Goal: Task Accomplishment & Management: Use online tool/utility

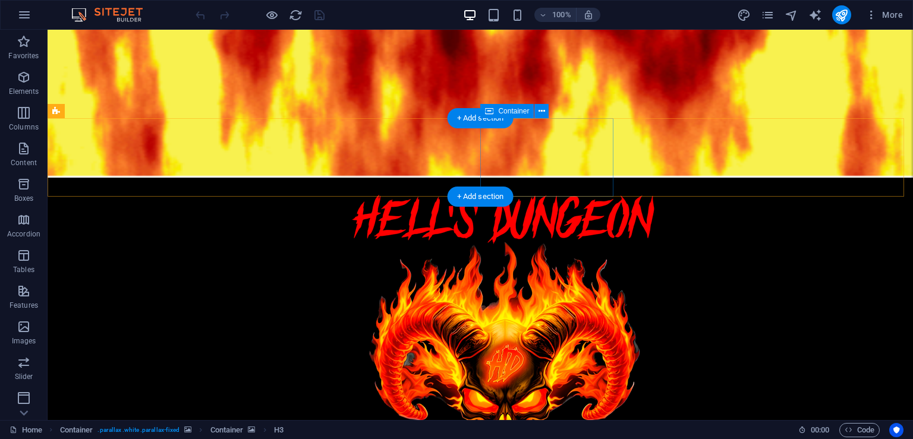
scroll to position [595, 0]
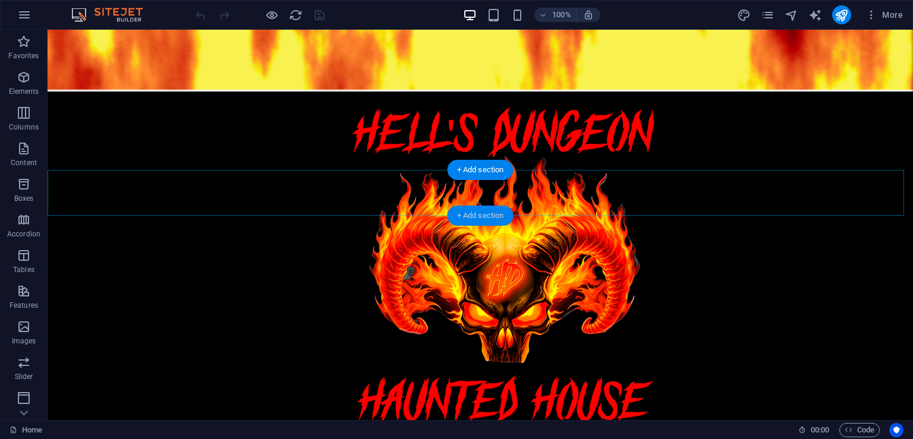
click at [495, 215] on div "+ Add section" at bounding box center [481, 216] width 66 height 20
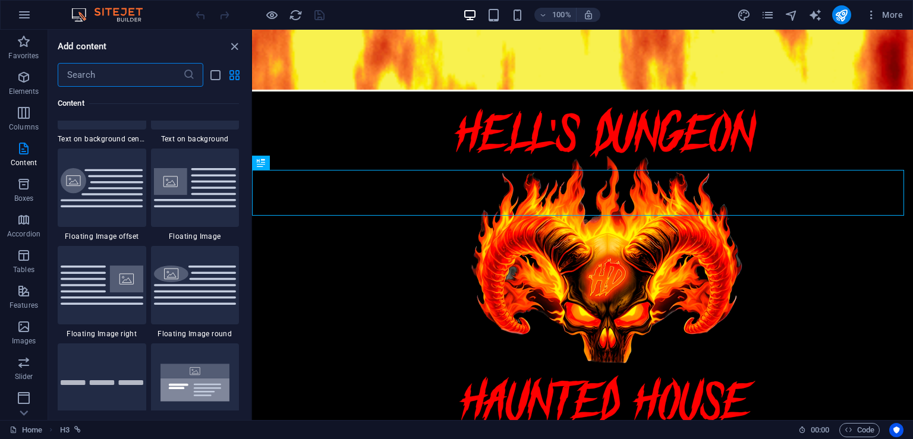
scroll to position [2556, 0]
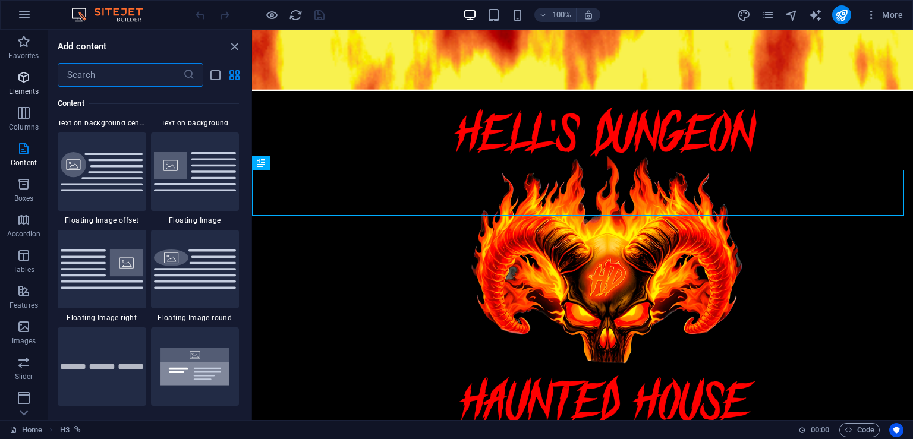
click at [21, 81] on icon "button" at bounding box center [24, 77] width 14 height 14
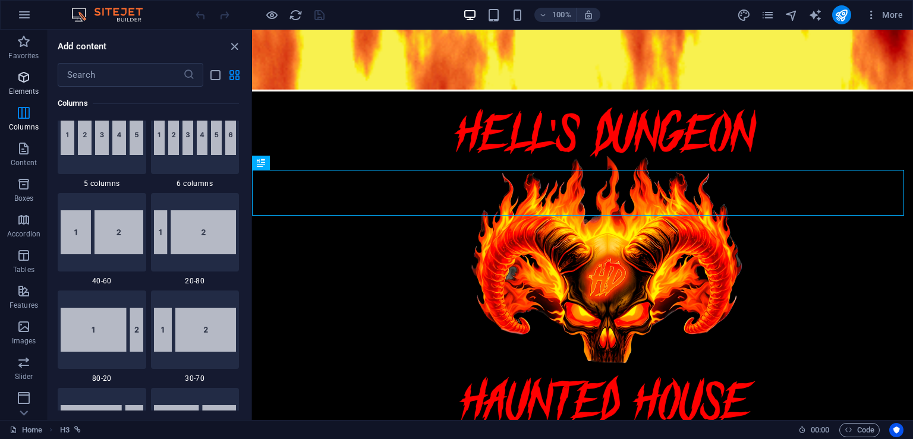
scroll to position [127, 0]
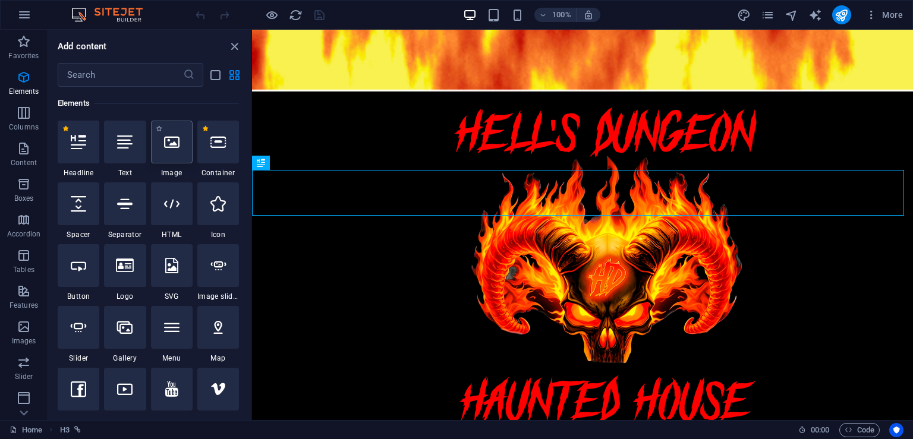
click at [174, 153] on div at bounding box center [172, 142] width 42 height 43
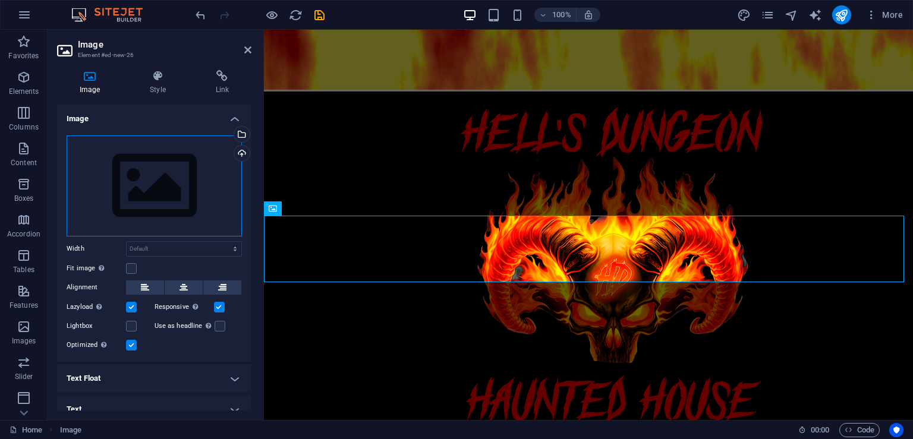
click at [152, 166] on div "Drag files here, click to choose files or select files from Files or our free s…" at bounding box center [154, 186] width 175 height 101
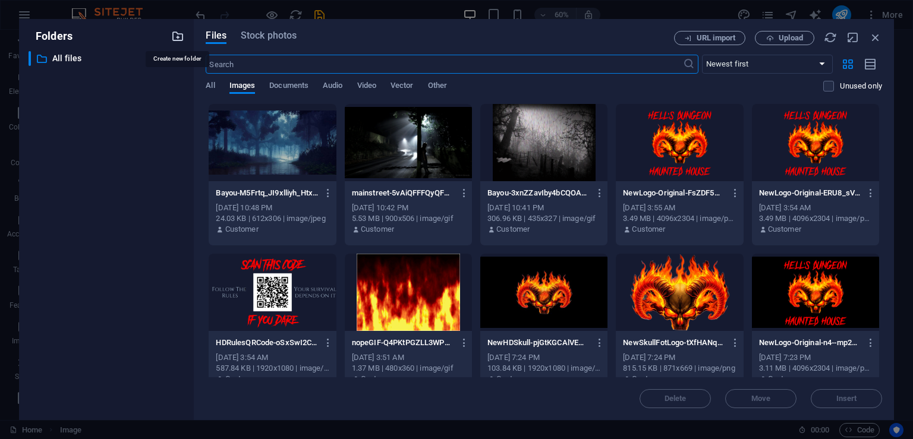
click at [180, 36] on icon "button" at bounding box center [177, 36] width 13 height 13
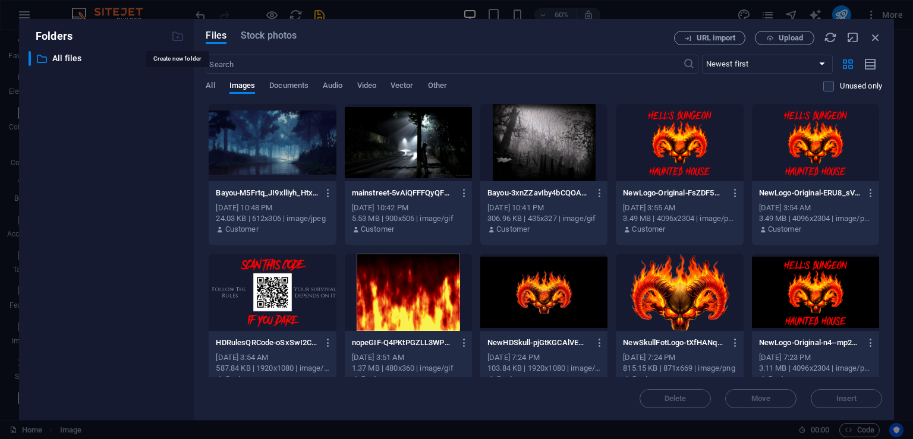
click at [180, 36] on div at bounding box center [177, 36] width 13 height 13
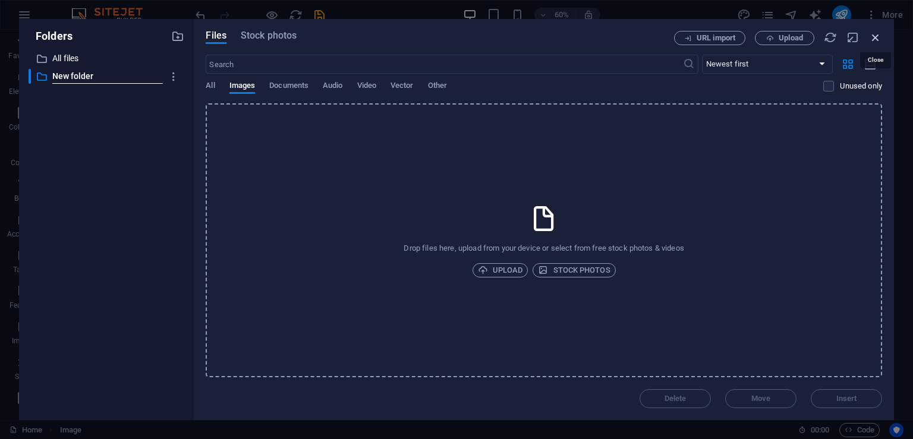
click at [873, 40] on icon "button" at bounding box center [875, 37] width 13 height 13
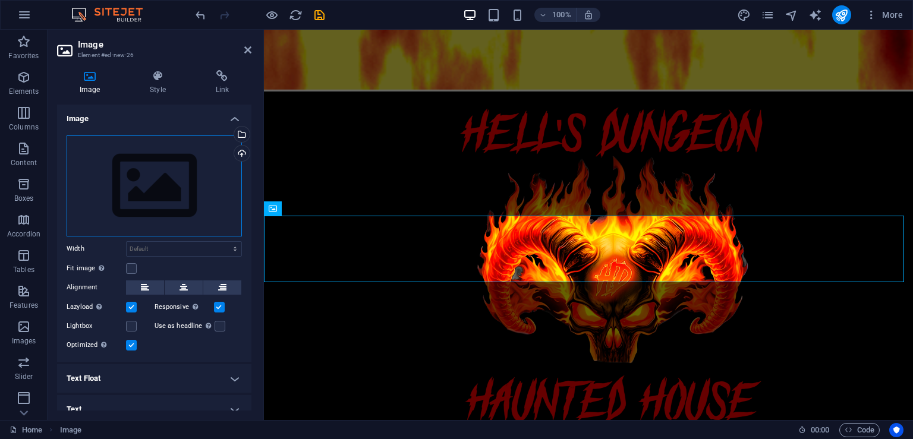
click at [152, 182] on div "Drag files here, click to choose files or select files from Files or our free s…" at bounding box center [154, 186] width 175 height 101
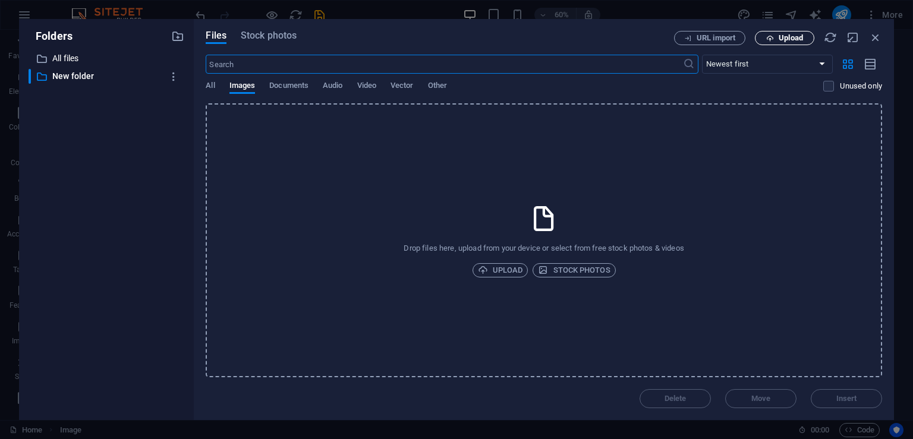
click at [790, 40] on span "Upload" at bounding box center [791, 37] width 24 height 7
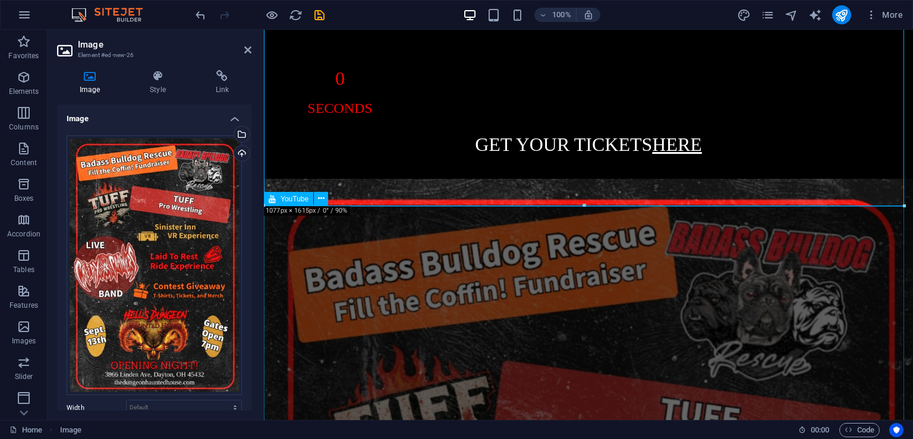
scroll to position [1546, 0]
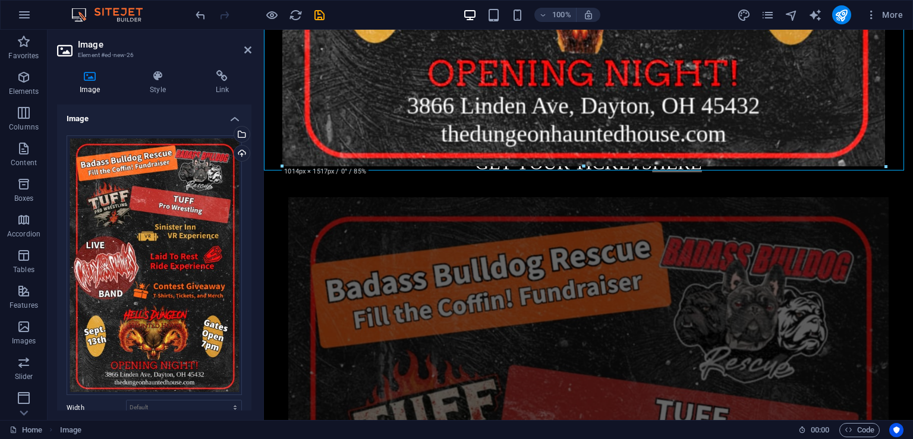
drag, startPoint x: 583, startPoint y: 226, endPoint x: 586, endPoint y: 159, distance: 67.2
type input "1009"
select select "px"
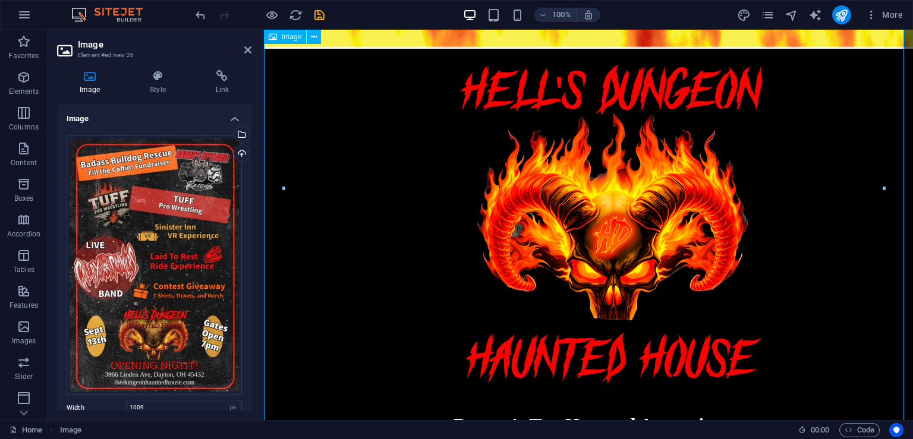
scroll to position [595, 0]
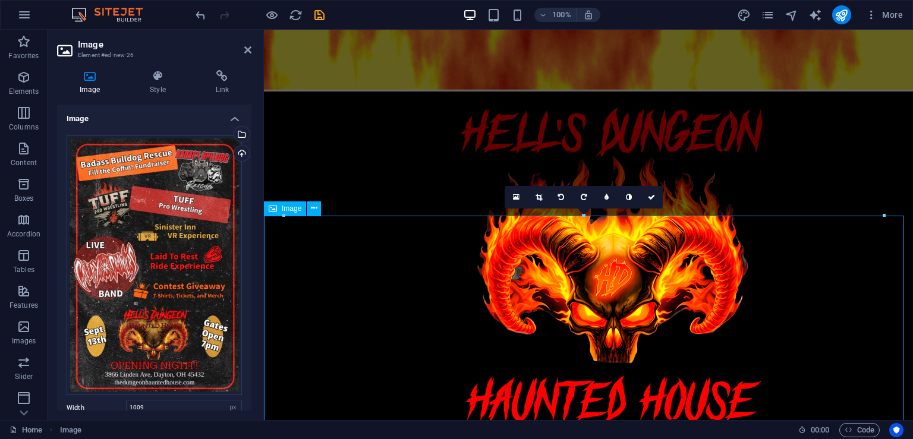
drag, startPoint x: 848, startPoint y: 246, endPoint x: 584, endPoint y: 229, distance: 264.6
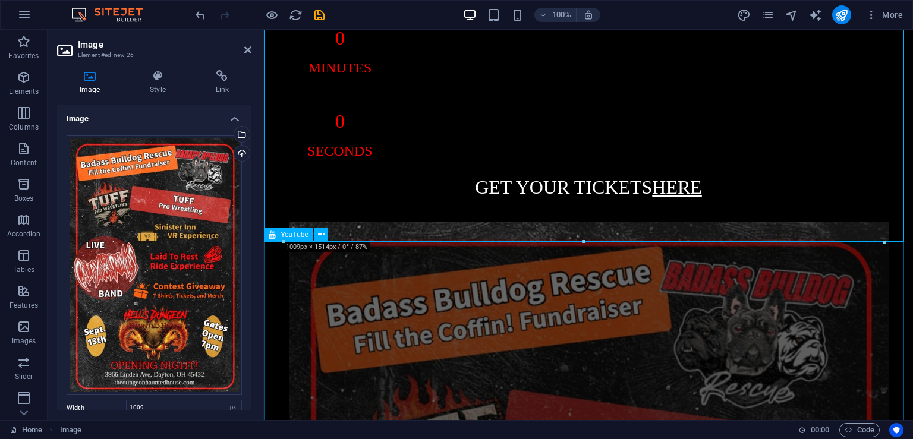
scroll to position [1546, 0]
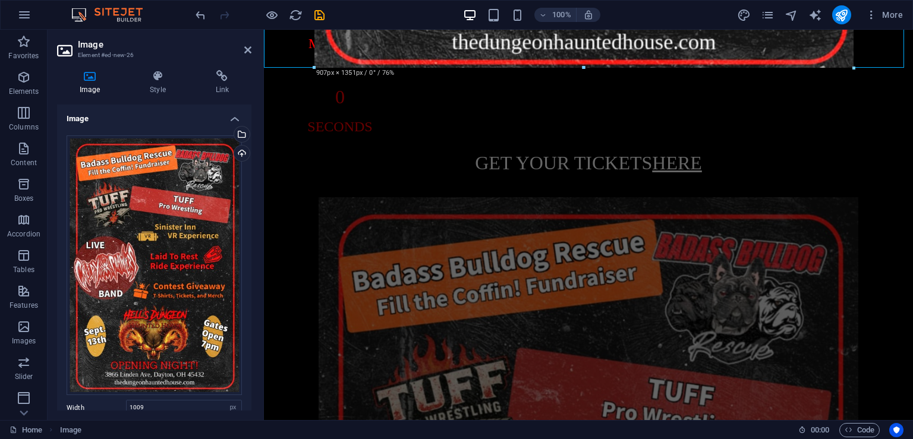
drag, startPoint x: 583, startPoint y: 164, endPoint x: 339, endPoint y: 84, distance: 257.1
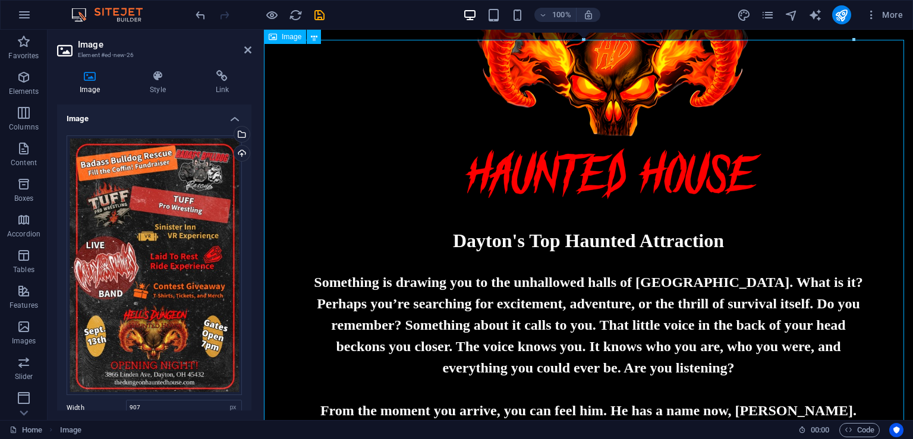
scroll to position [714, 0]
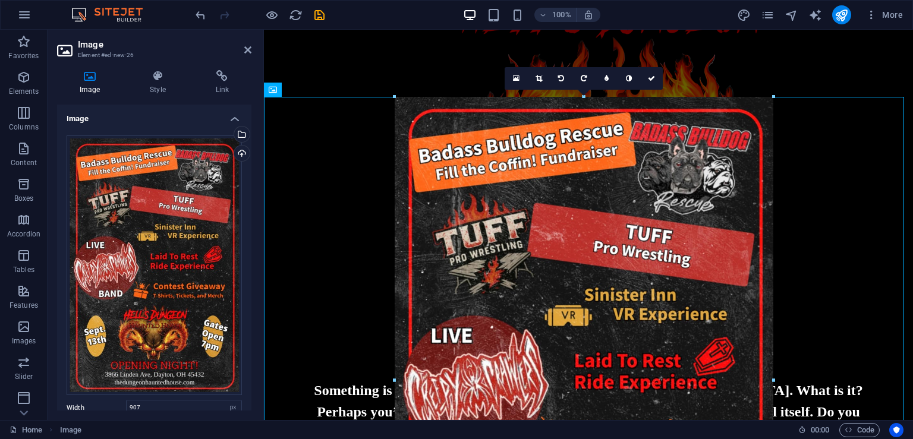
drag, startPoint x: 855, startPoint y: 96, endPoint x: 366, endPoint y: 340, distance: 546.5
type input "639"
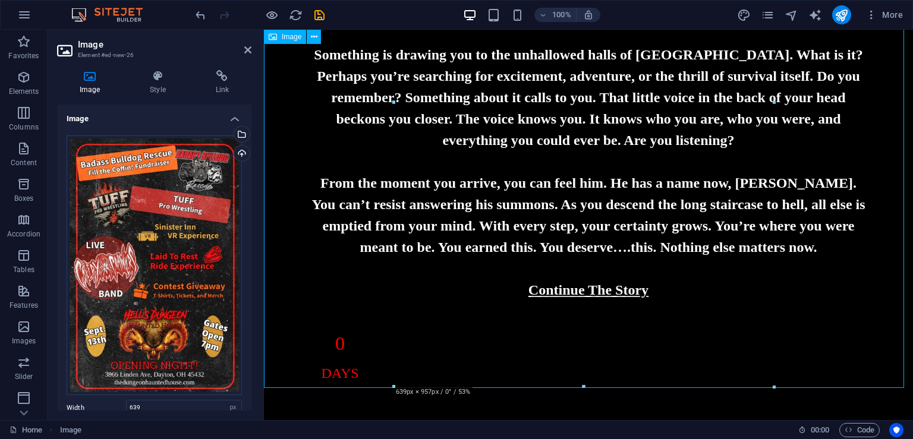
scroll to position [1070, 0]
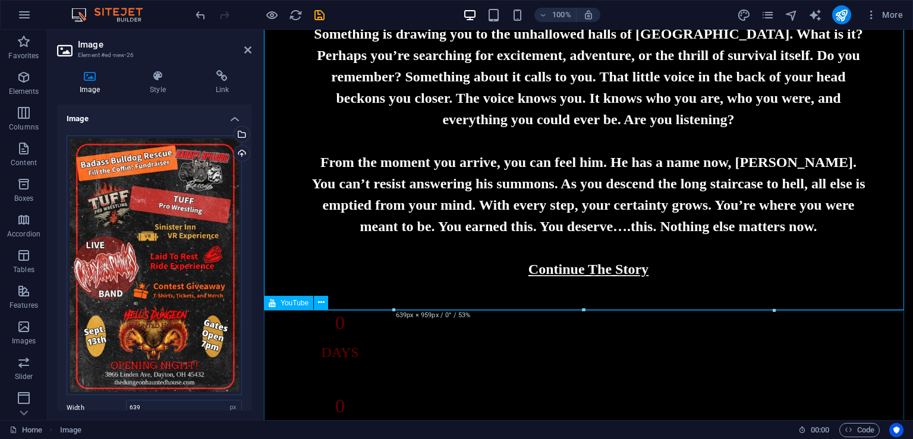
drag, startPoint x: 798, startPoint y: 369, endPoint x: 1014, endPoint y: 368, distance: 215.9
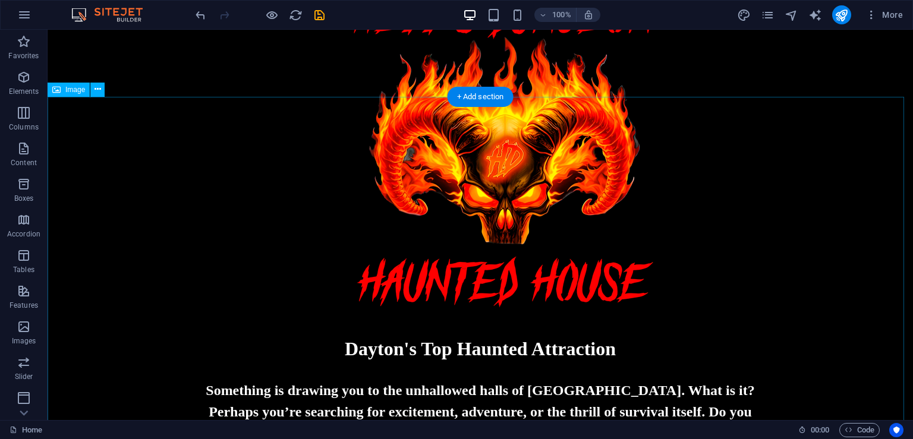
scroll to position [595, 0]
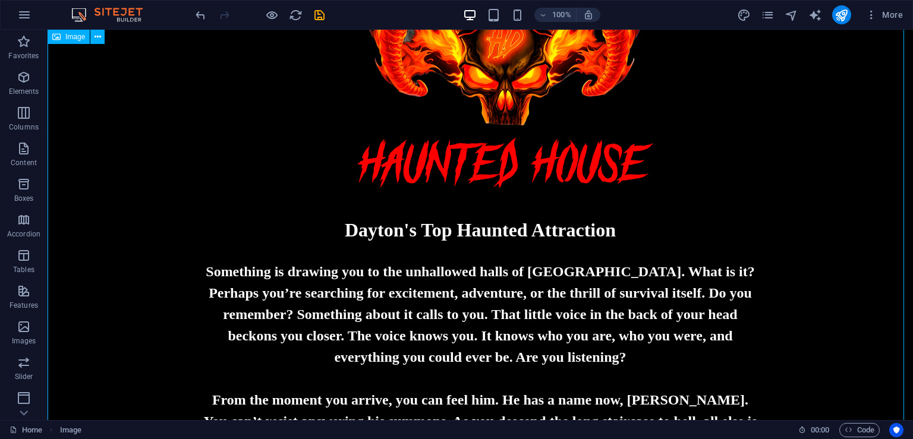
scroll to position [1070, 0]
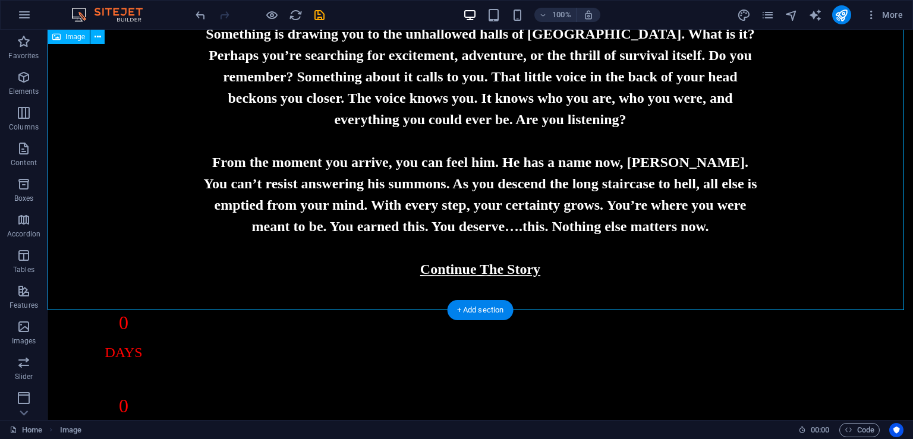
select select "px"
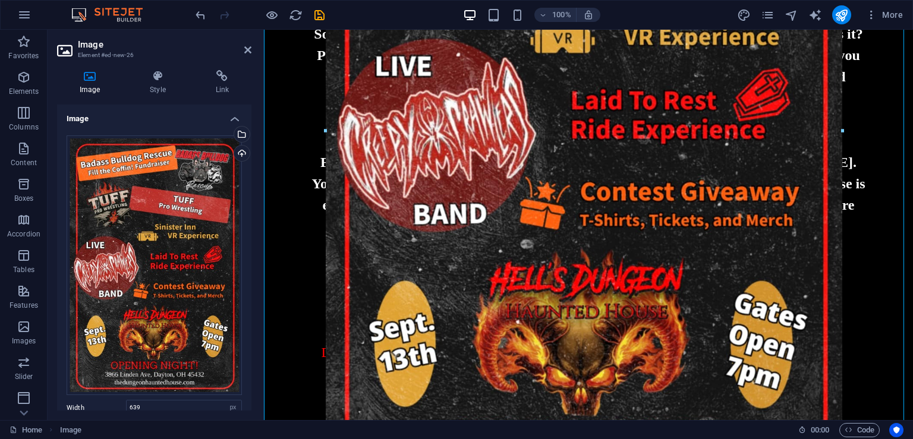
drag, startPoint x: 774, startPoint y: 312, endPoint x: 574, endPoint y: 279, distance: 202.5
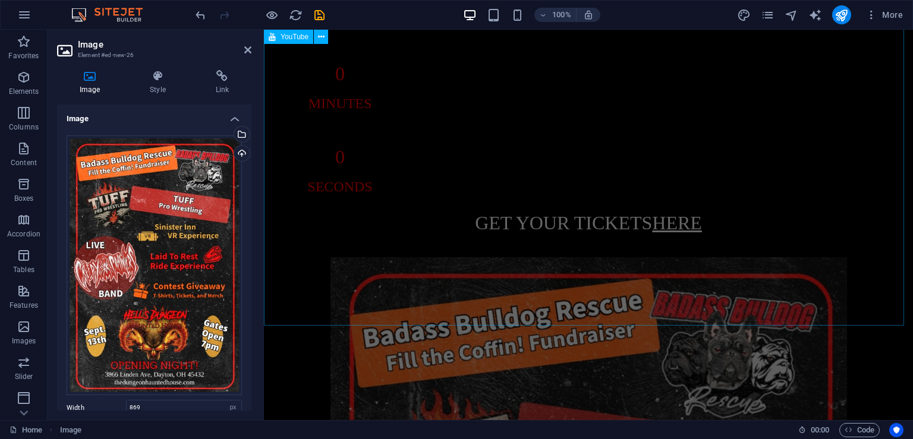
scroll to position [1427, 0]
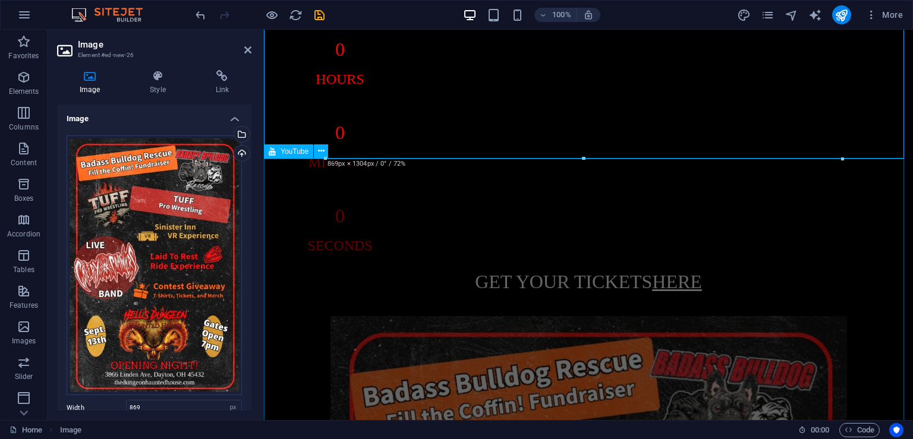
drag, startPoint x: 1108, startPoint y: 189, endPoint x: 855, endPoint y: 170, distance: 254.6
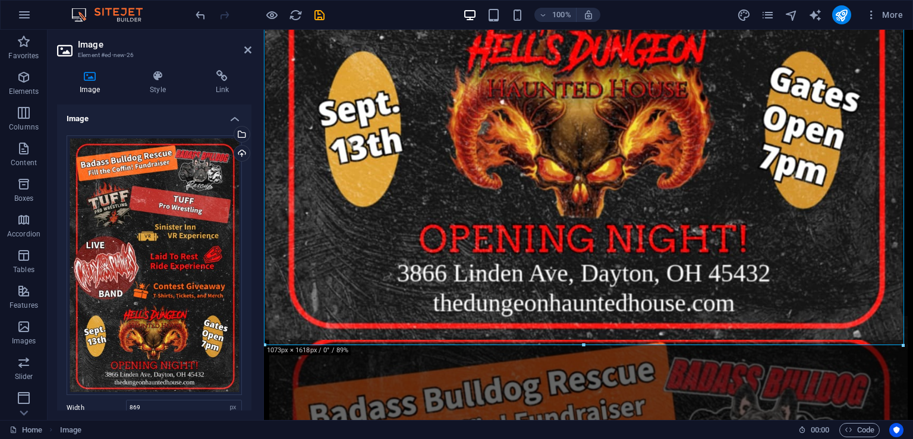
drag, startPoint x: 843, startPoint y: 158, endPoint x: 616, endPoint y: 299, distance: 267.6
type input "1073"
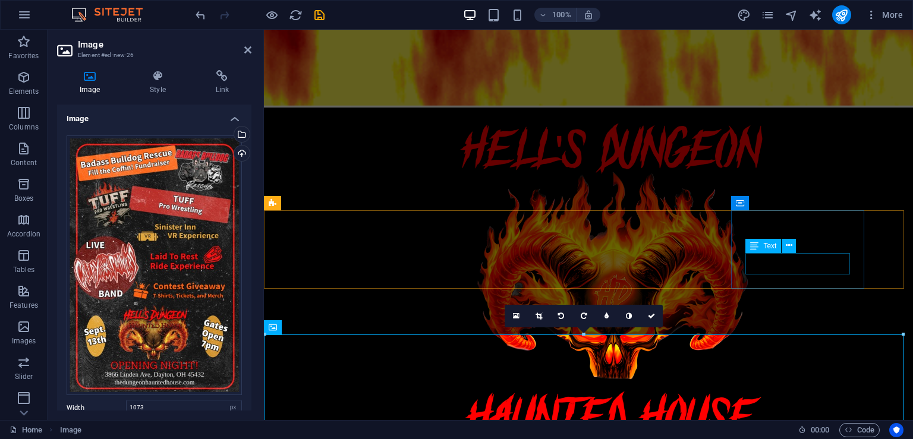
scroll to position [476, 0]
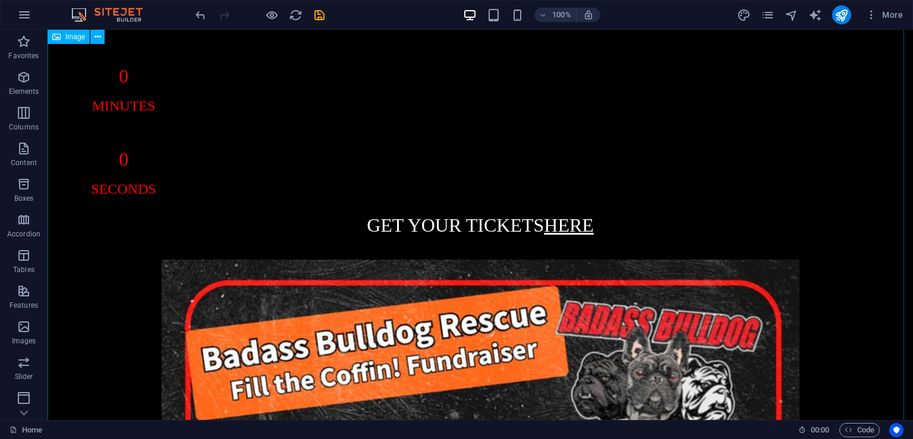
scroll to position [1546, 0]
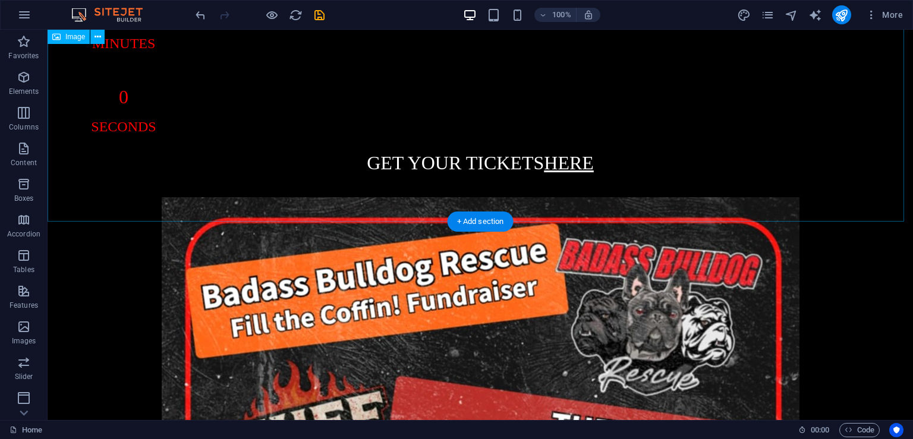
select select "px"
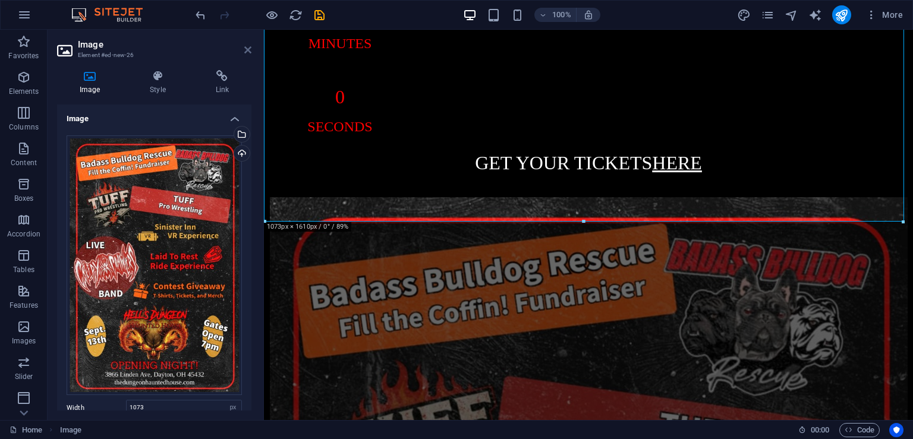
click at [247, 48] on icon at bounding box center [247, 50] width 7 height 10
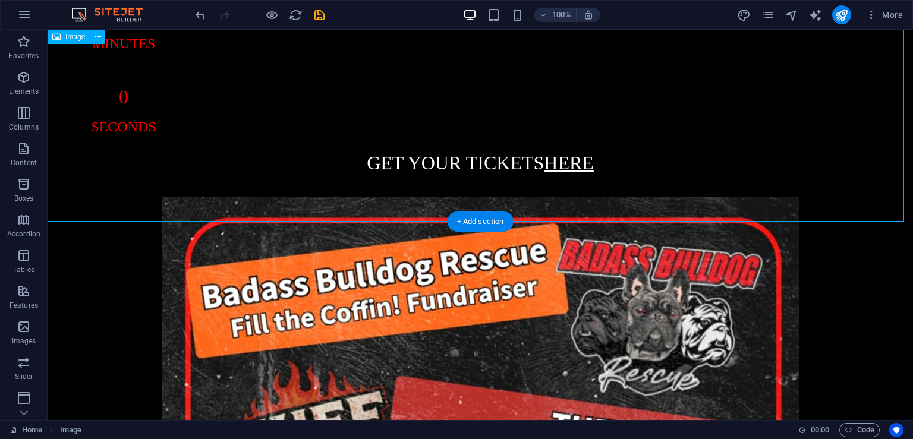
select select "px"
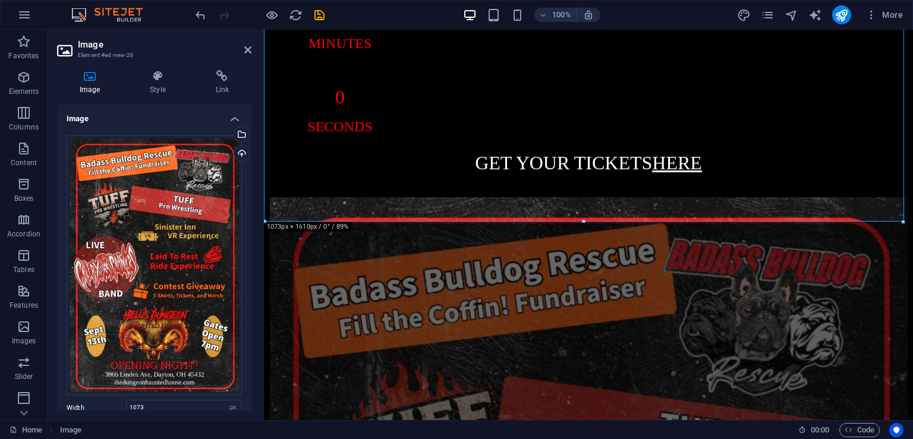
click at [268, 220] on div at bounding box center [584, 222] width 638 height 4
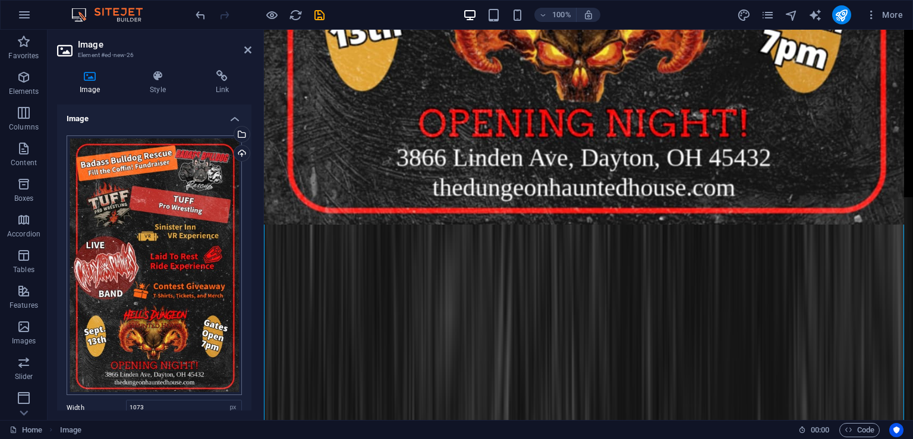
drag, startPoint x: 265, startPoint y: 221, endPoint x: 164, endPoint y: 258, distance: 107.8
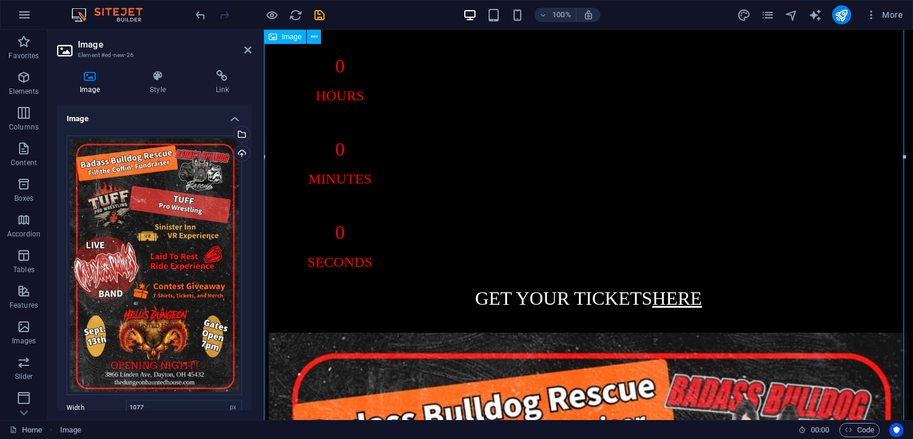
scroll to position [1427, 0]
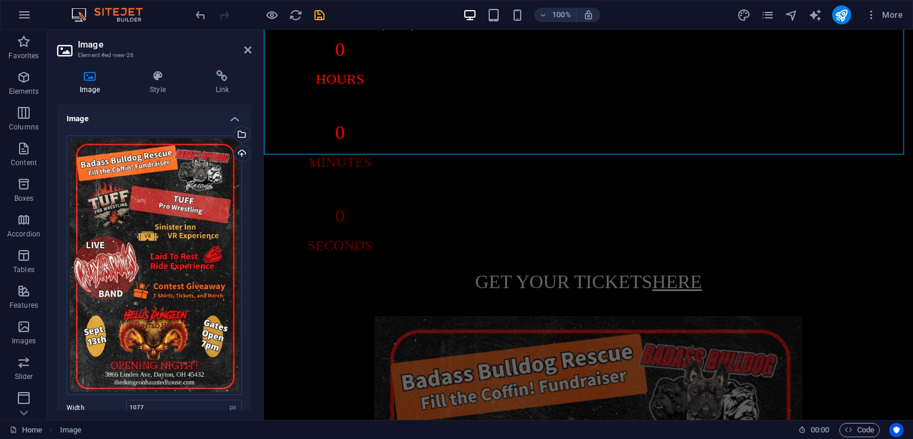
drag, startPoint x: 904, startPoint y: 345, endPoint x: 661, endPoint y: 22, distance: 404.6
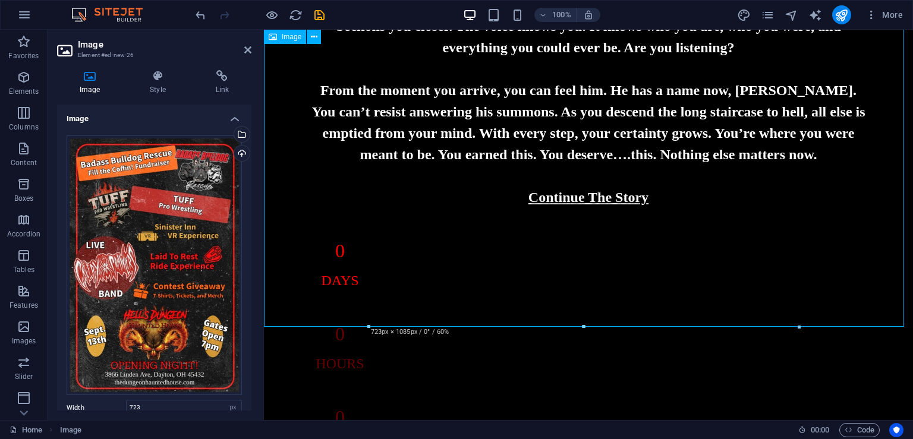
scroll to position [1145, 0]
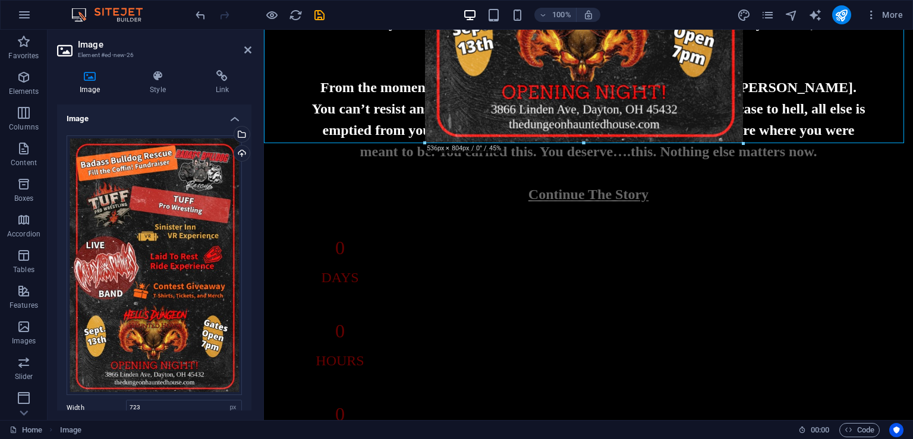
drag, startPoint x: 799, startPoint y: 310, endPoint x: 676, endPoint y: 143, distance: 207.2
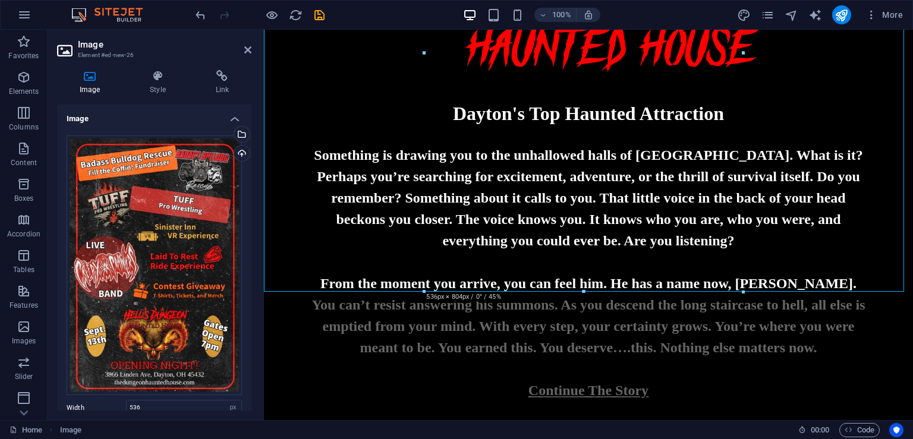
scroll to position [1004, 0]
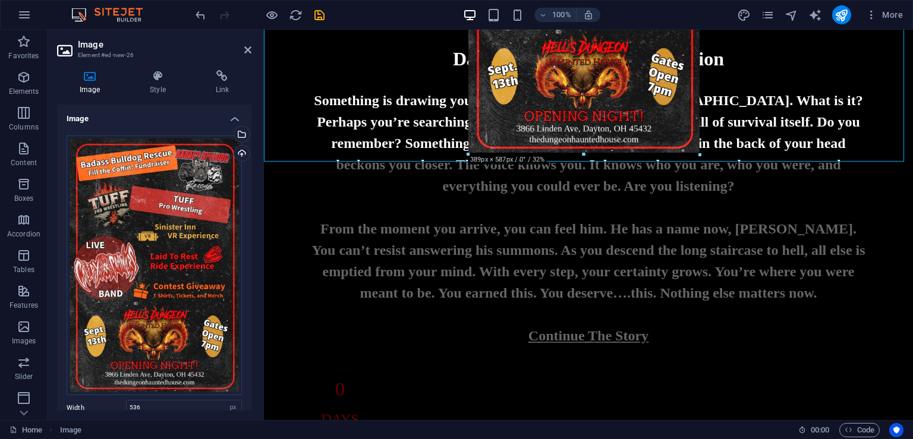
drag, startPoint x: 743, startPoint y: 284, endPoint x: 646, endPoint y: 152, distance: 162.9
type input "386"
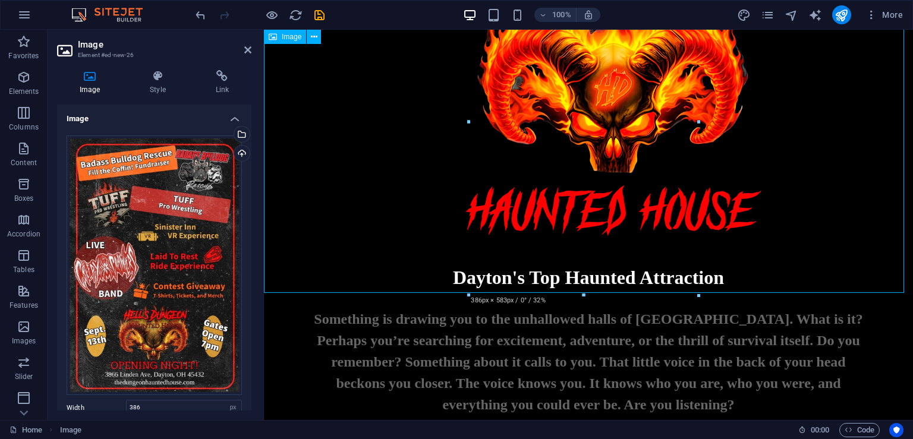
scroll to position [766, 0]
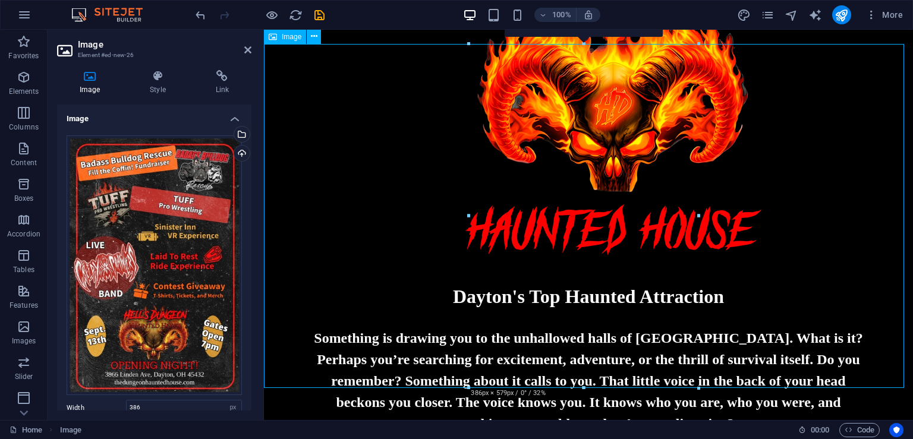
drag, startPoint x: 626, startPoint y: 234, endPoint x: 688, endPoint y: 233, distance: 62.5
drag, startPoint x: 595, startPoint y: 233, endPoint x: 775, endPoint y: 221, distance: 181.2
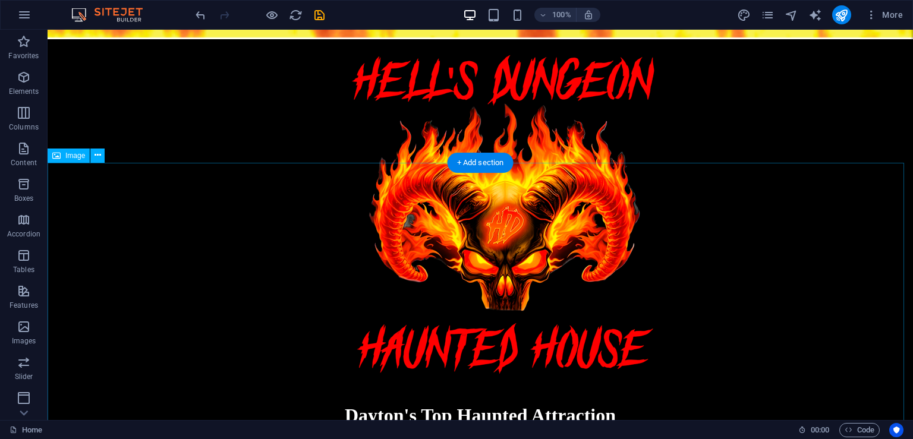
scroll to position [885, 0]
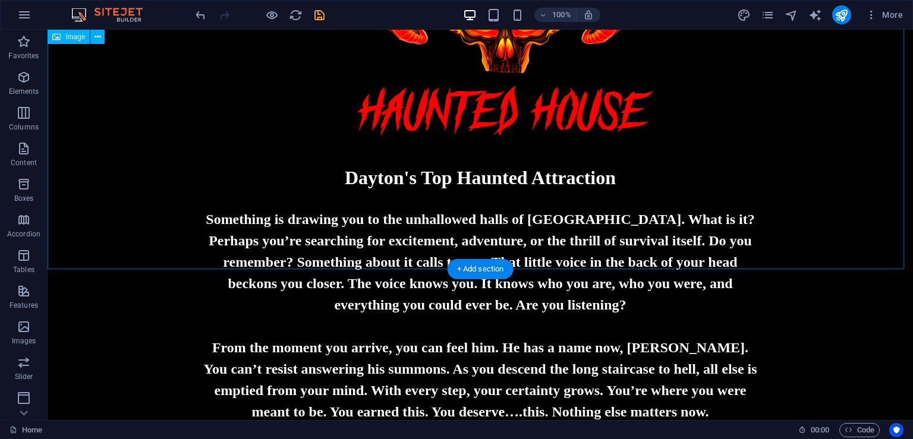
select select "px"
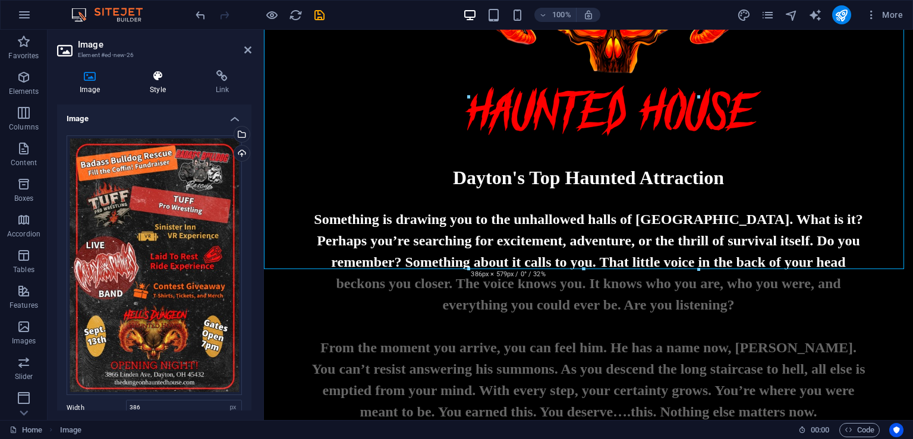
click at [152, 83] on h4 "Style" at bounding box center [159, 82] width 65 height 25
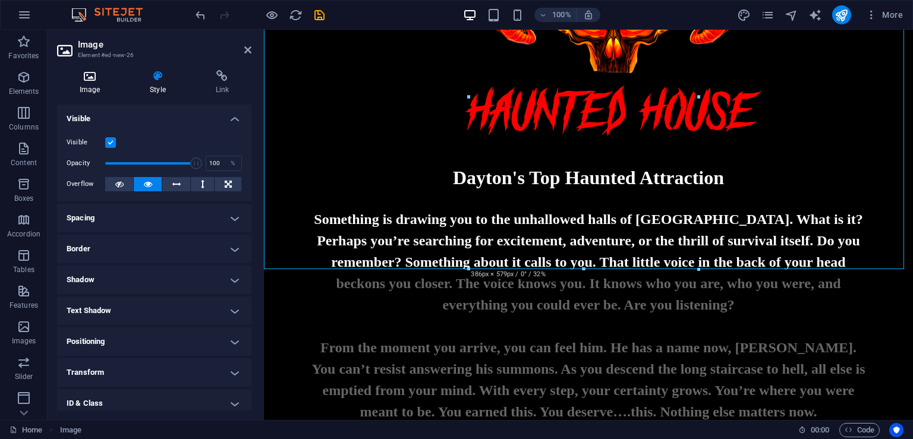
click at [94, 77] on icon at bounding box center [89, 76] width 65 height 12
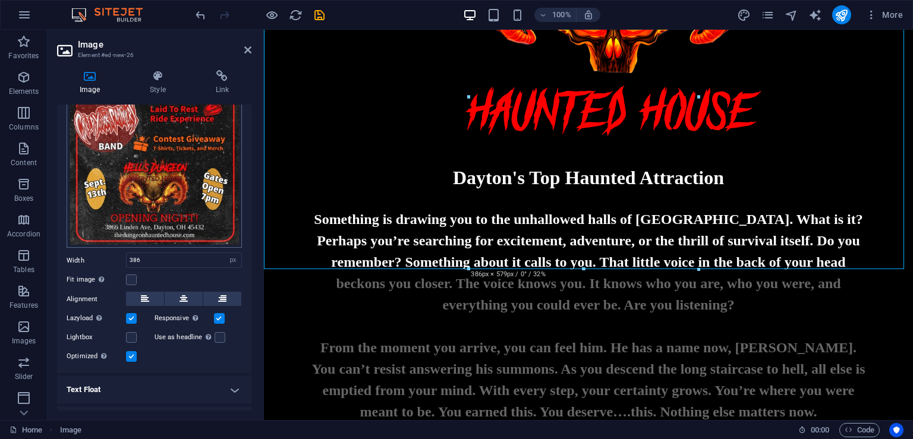
scroll to position [168, 0]
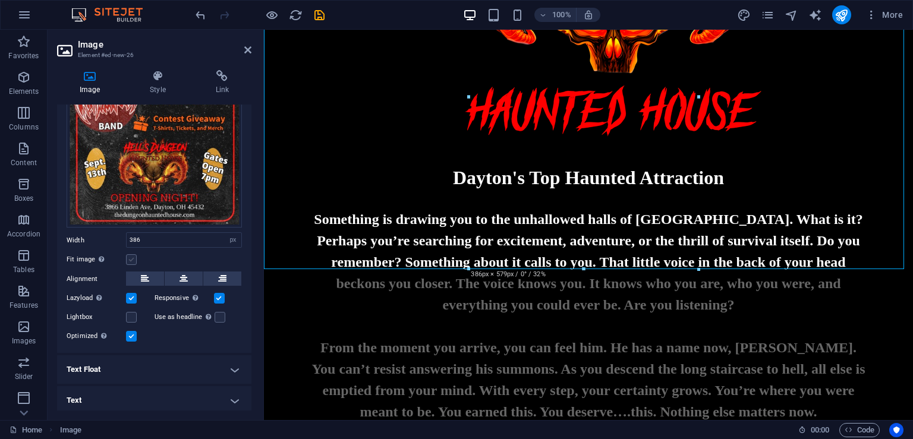
click at [130, 259] on label at bounding box center [131, 260] width 11 height 11
click at [0, 0] on input "Fit image Automatically fit image to a fixed width and height" at bounding box center [0, 0] width 0 height 0
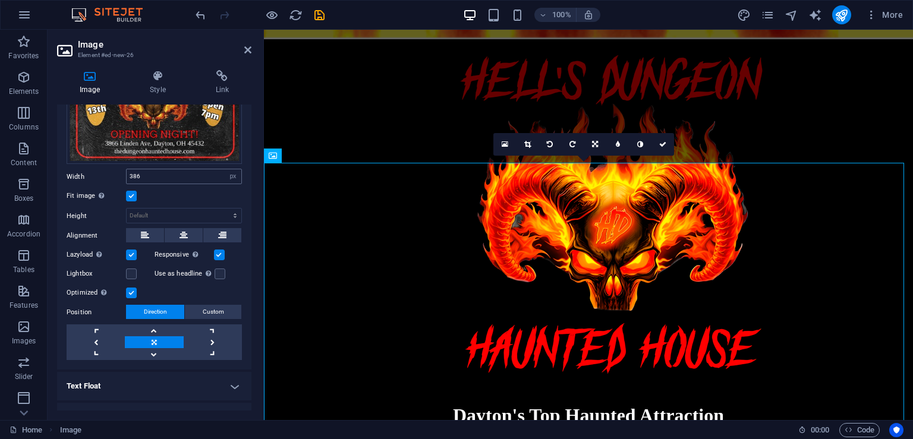
scroll to position [247, 0]
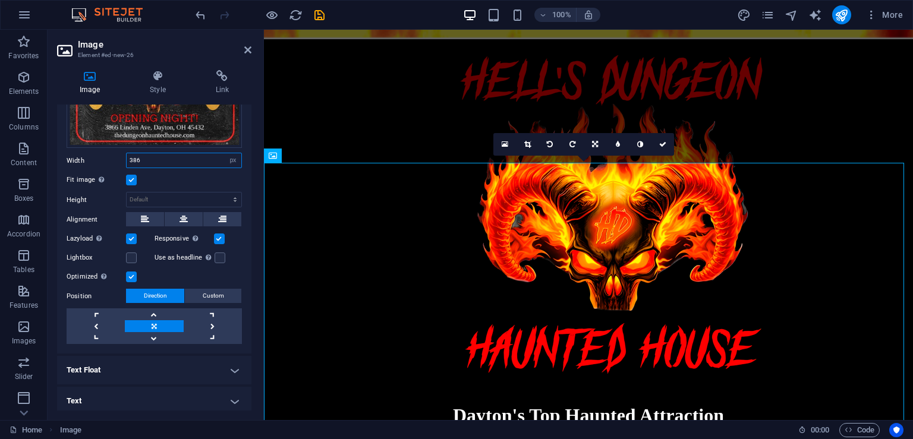
click at [193, 156] on input "386" at bounding box center [184, 160] width 115 height 14
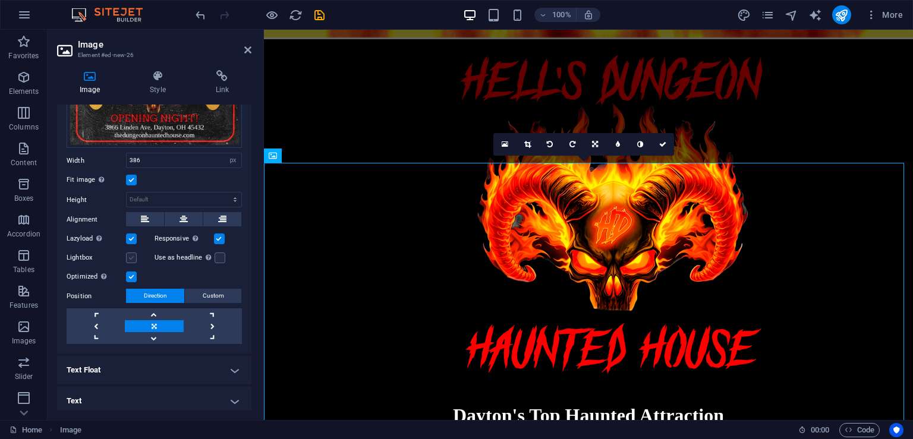
click at [133, 253] on label at bounding box center [131, 258] width 11 height 11
click at [0, 0] on input "Lightbox" at bounding box center [0, 0] width 0 height 0
click at [133, 253] on label at bounding box center [131, 258] width 11 height 11
click at [0, 0] on input "Lightbox" at bounding box center [0, 0] width 0 height 0
click at [130, 251] on div "Lightbox" at bounding box center [111, 258] width 88 height 14
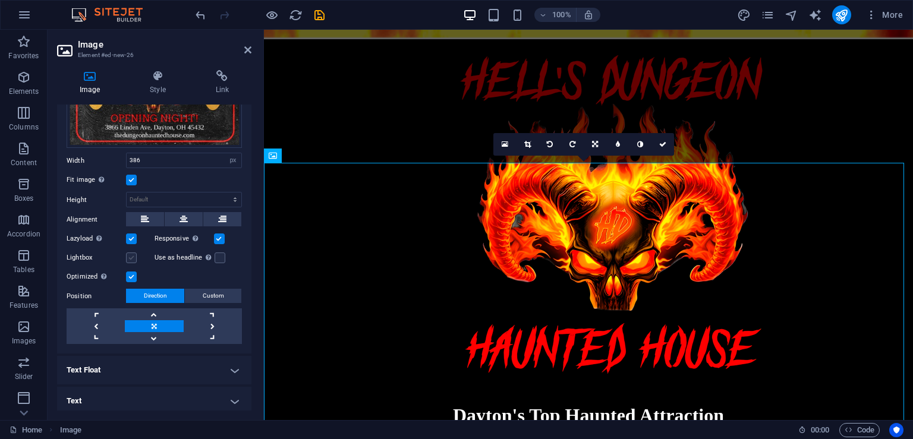
click at [131, 253] on label at bounding box center [131, 258] width 11 height 11
click at [0, 0] on input "Lightbox" at bounding box center [0, 0] width 0 height 0
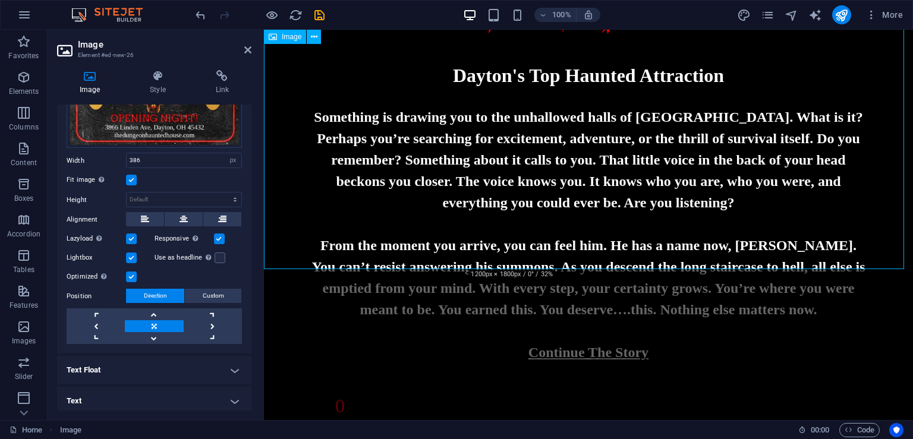
scroll to position [1004, 0]
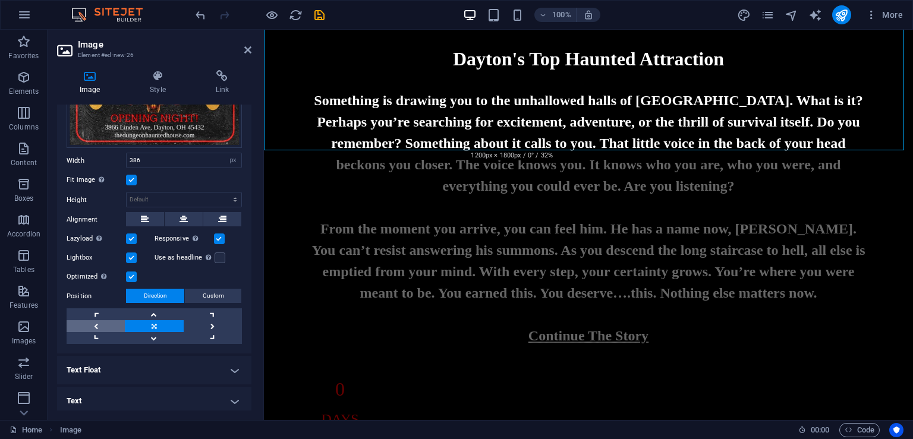
click at [95, 323] on link at bounding box center [96, 327] width 58 height 12
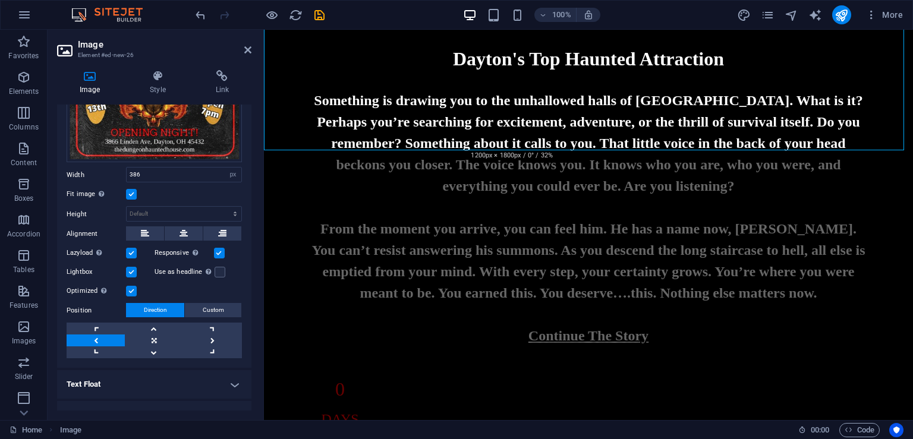
scroll to position [247, 0]
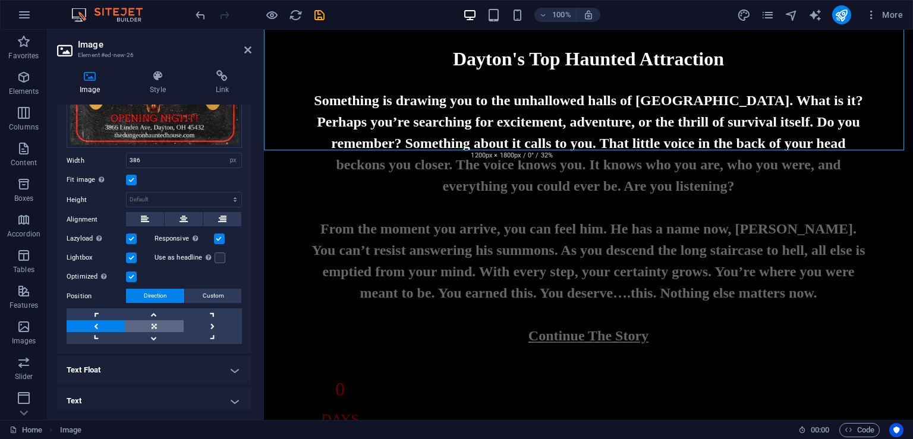
click at [159, 321] on link at bounding box center [154, 327] width 58 height 12
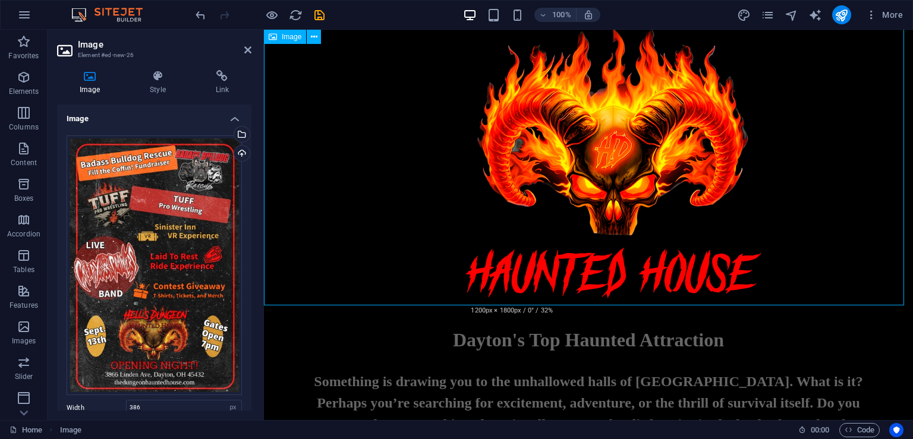
scroll to position [647, 0]
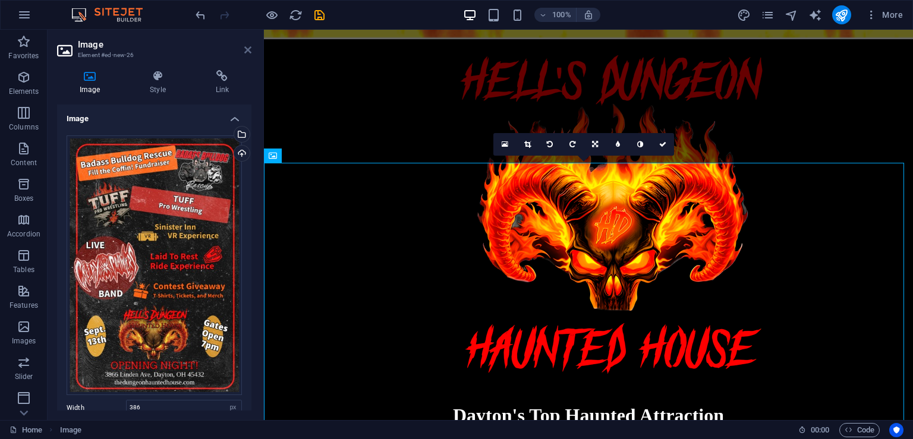
click at [248, 52] on icon at bounding box center [247, 50] width 7 height 10
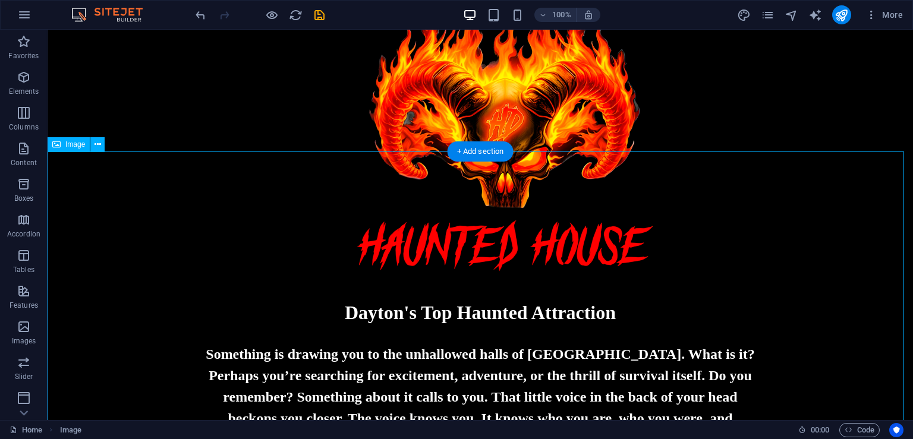
scroll to position [766, 0]
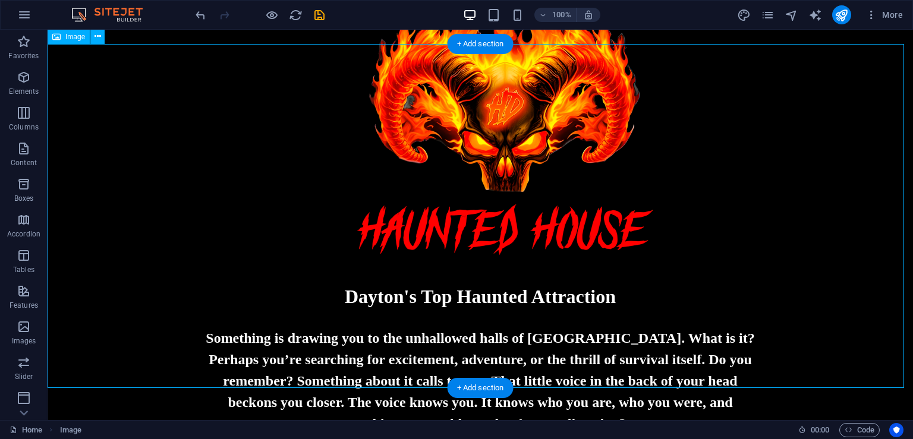
drag, startPoint x: 509, startPoint y: 259, endPoint x: 638, endPoint y: 259, distance: 129.0
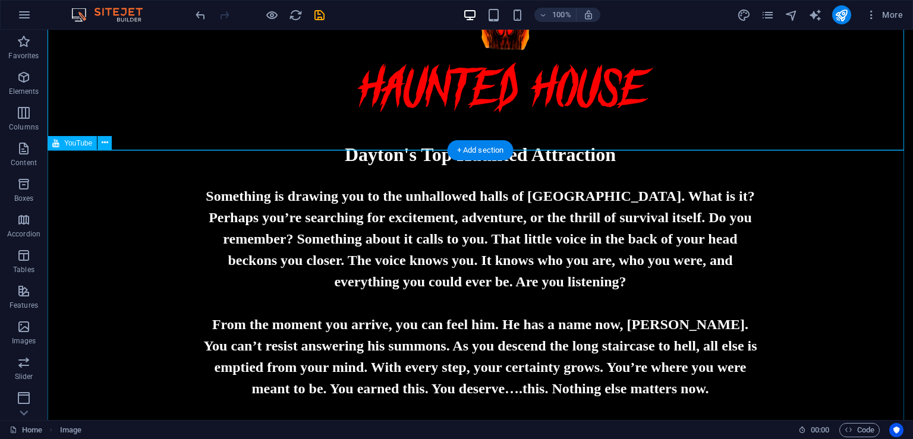
scroll to position [1004, 0]
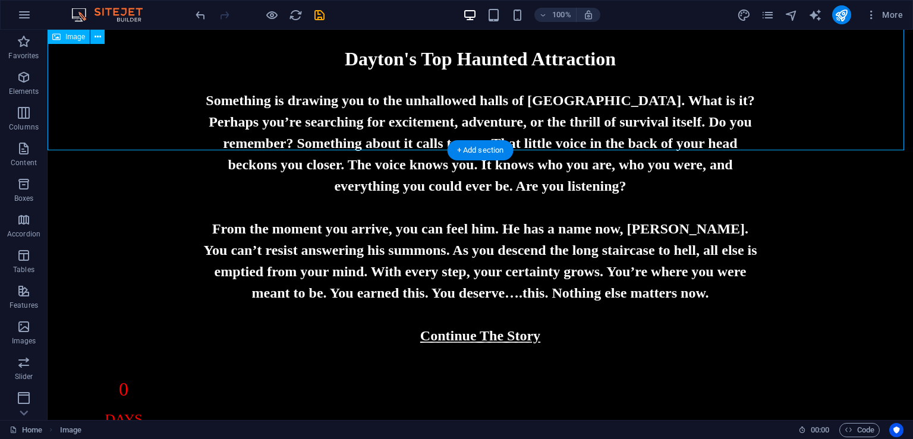
select select "px"
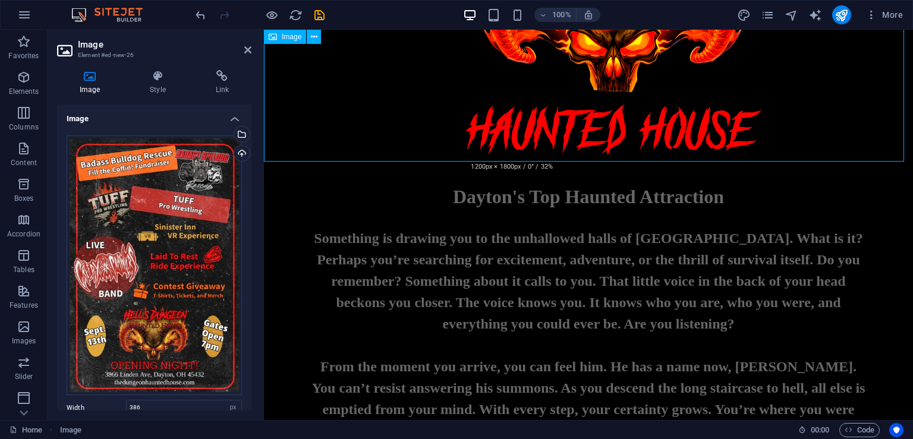
scroll to position [766, 0]
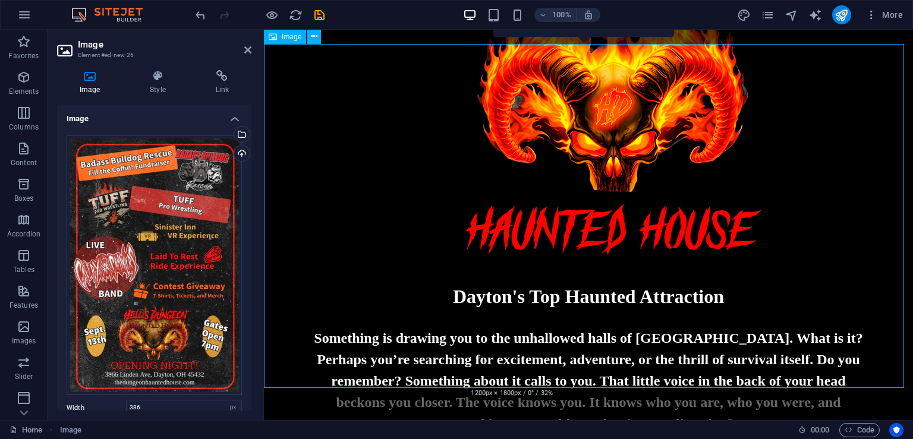
click at [200, 17] on icon "undo" at bounding box center [201, 15] width 14 height 14
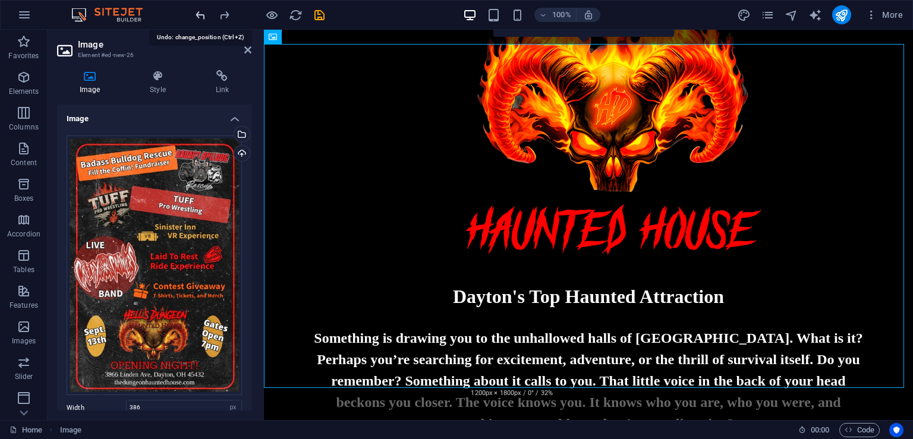
click at [200, 17] on icon "undo" at bounding box center [201, 15] width 14 height 14
click at [220, 20] on icon "redo" at bounding box center [225, 15] width 14 height 14
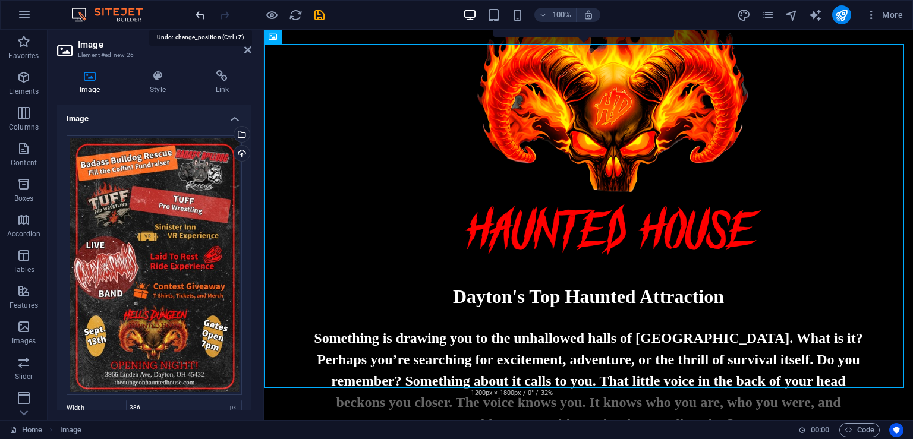
click at [200, 19] on icon "undo" at bounding box center [201, 15] width 14 height 14
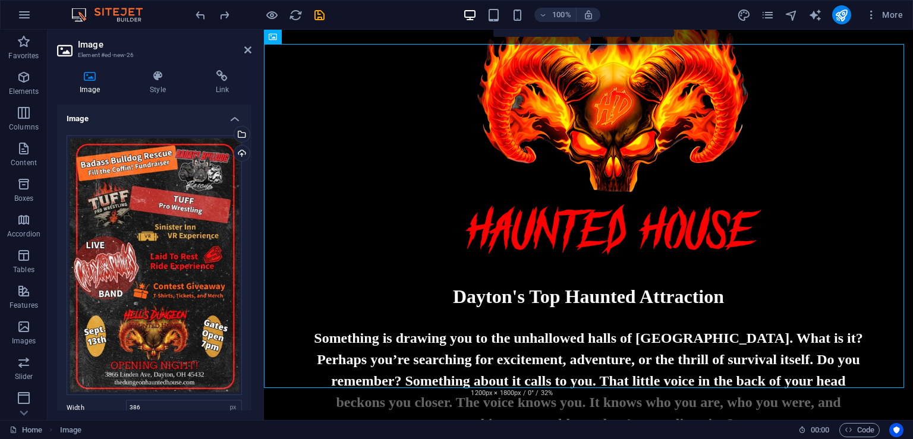
click at [243, 53] on header "Image Element #ed-new-26" at bounding box center [154, 45] width 194 height 31
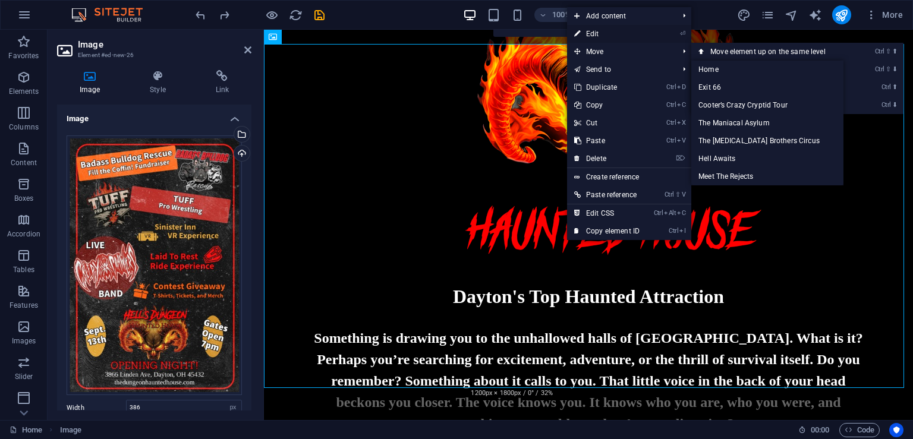
click at [610, 32] on link "⏎ Edit" at bounding box center [607, 34] width 80 height 18
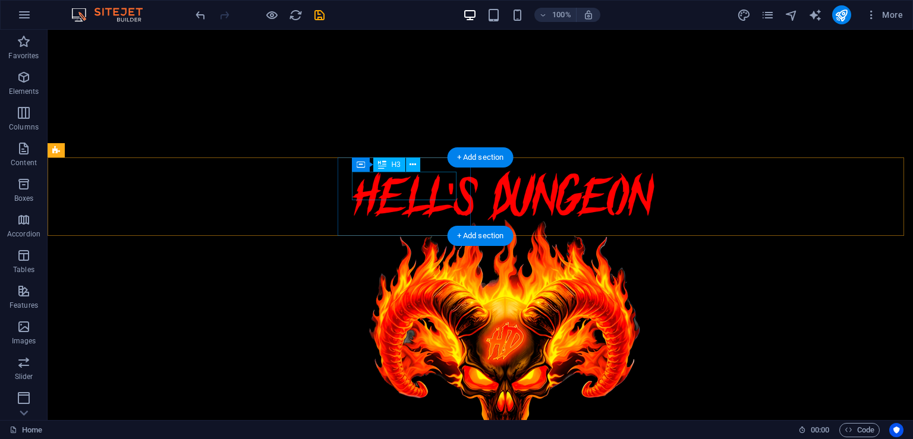
scroll to position [528, 0]
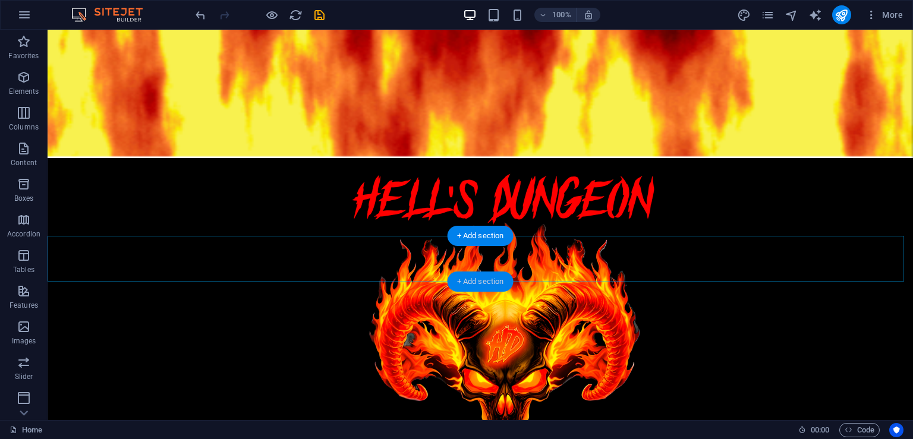
click at [484, 289] on div "+ Add section" at bounding box center [481, 282] width 66 height 20
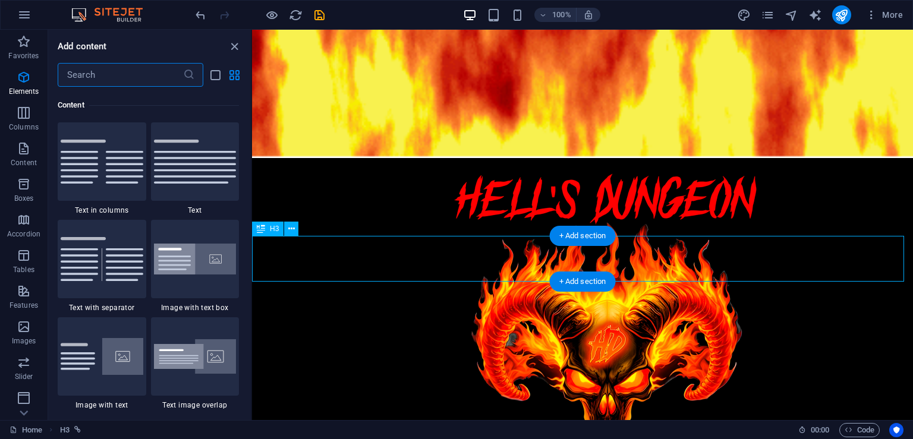
scroll to position [2081, 0]
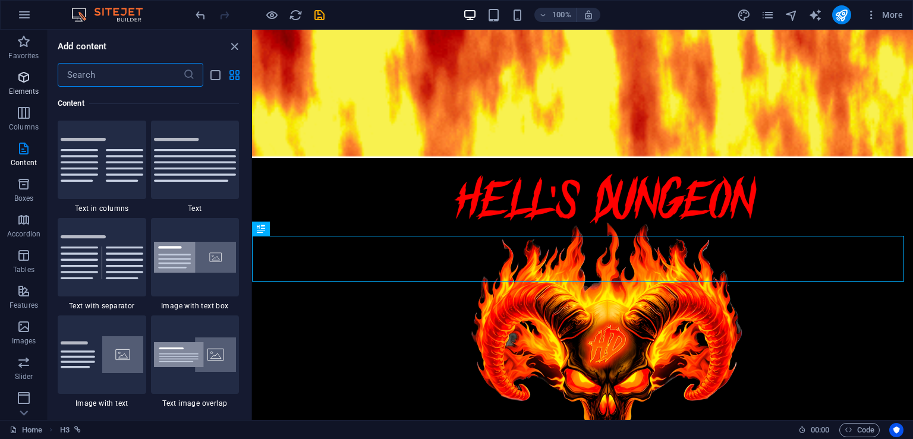
click at [25, 85] on span "Elements" at bounding box center [24, 84] width 48 height 29
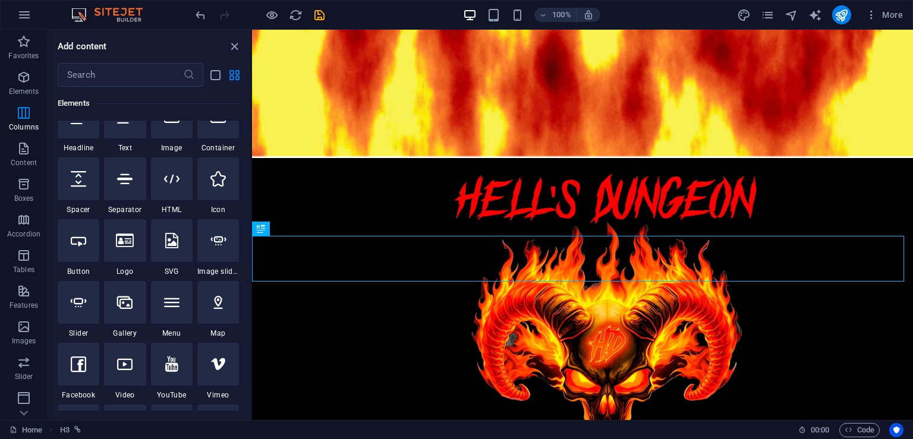
scroll to position [126, 0]
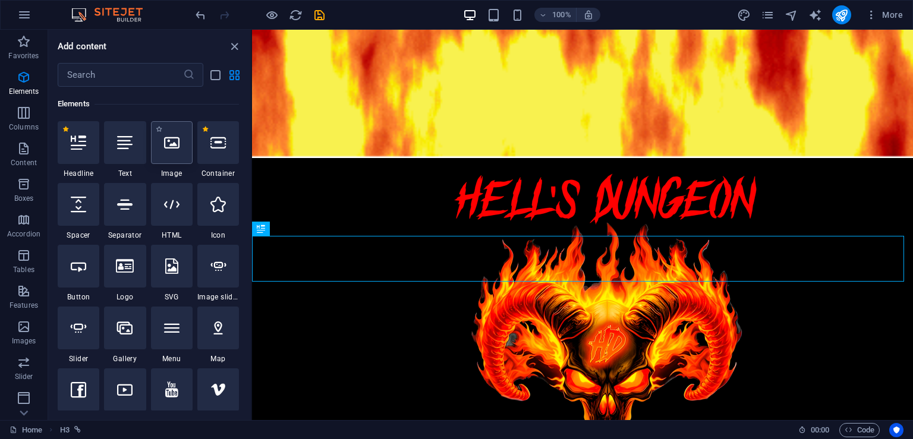
click at [164, 140] on icon at bounding box center [171, 142] width 15 height 15
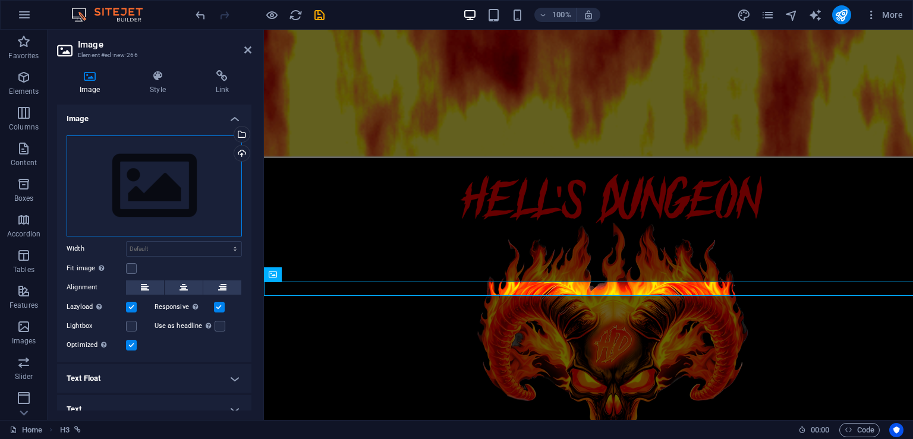
click at [164, 140] on div "Drag files here, click to choose files or select files from Files or our free s…" at bounding box center [154, 186] width 175 height 101
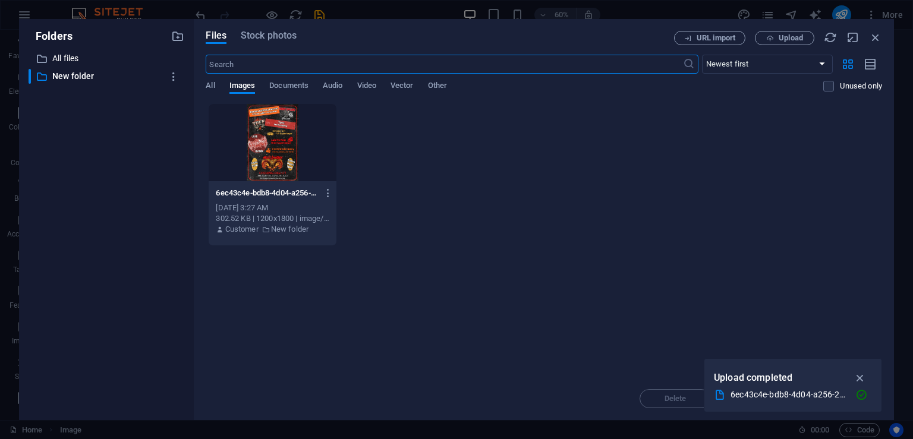
click at [272, 146] on div at bounding box center [272, 142] width 127 height 77
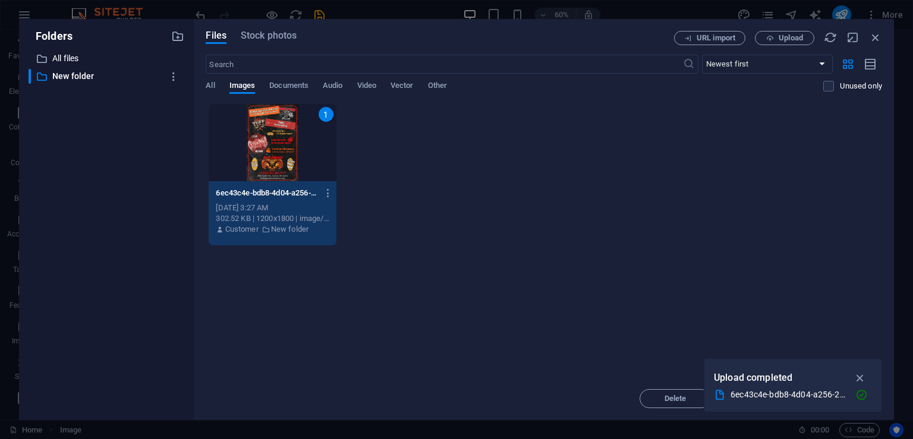
drag, startPoint x: 272, startPoint y: 146, endPoint x: 8, endPoint y: 117, distance: 265.6
click at [272, 146] on div "1" at bounding box center [272, 142] width 127 height 77
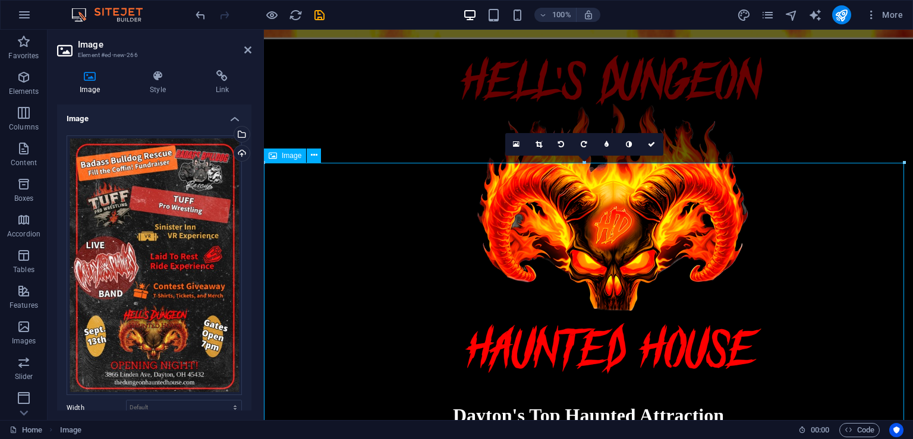
scroll to position [1123, 0]
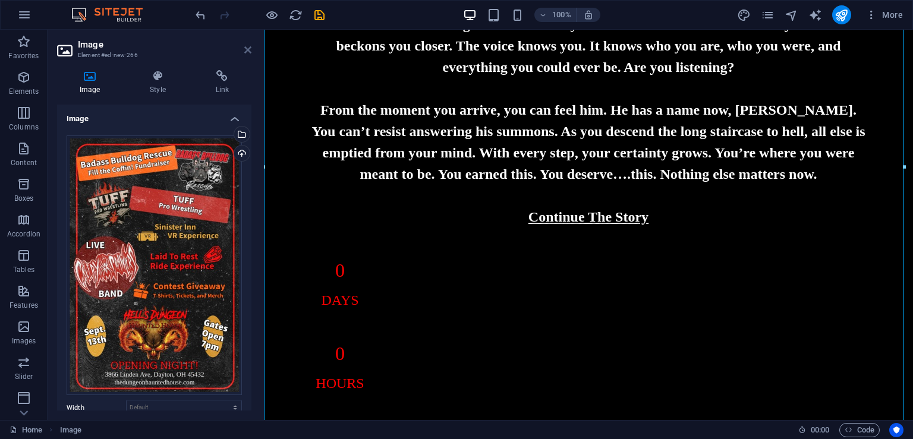
click at [247, 49] on icon at bounding box center [247, 50] width 7 height 10
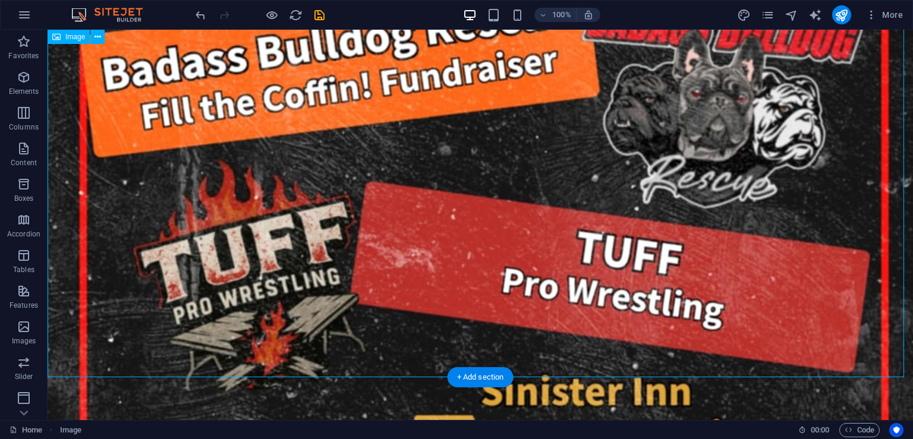
scroll to position [1836, 0]
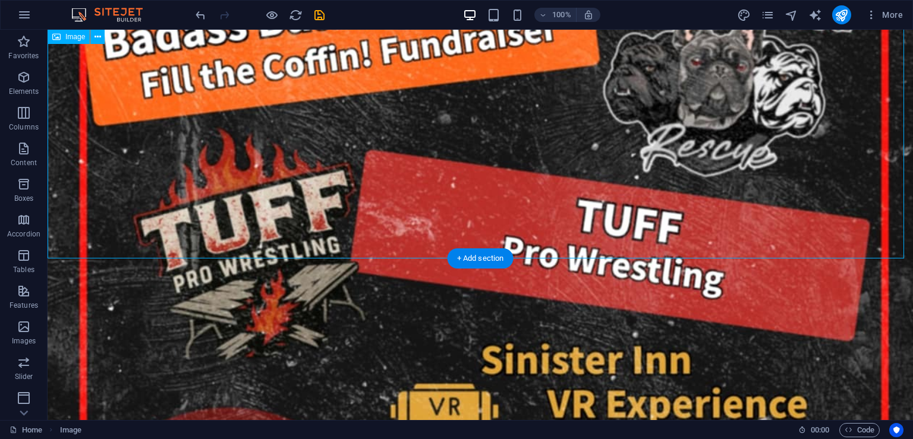
drag, startPoint x: 843, startPoint y: 223, endPoint x: 627, endPoint y: 222, distance: 215.9
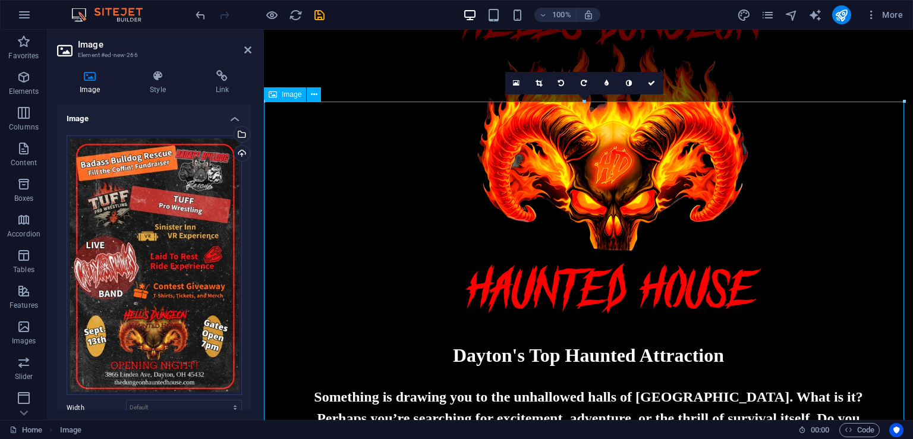
scroll to position [708, 0]
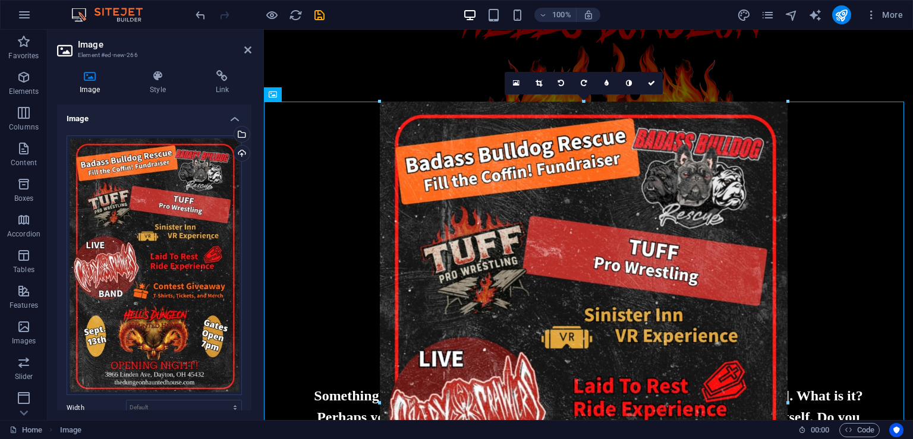
drag, startPoint x: 266, startPoint y: 104, endPoint x: 818, endPoint y: 461, distance: 658.0
type input "686"
select select "px"
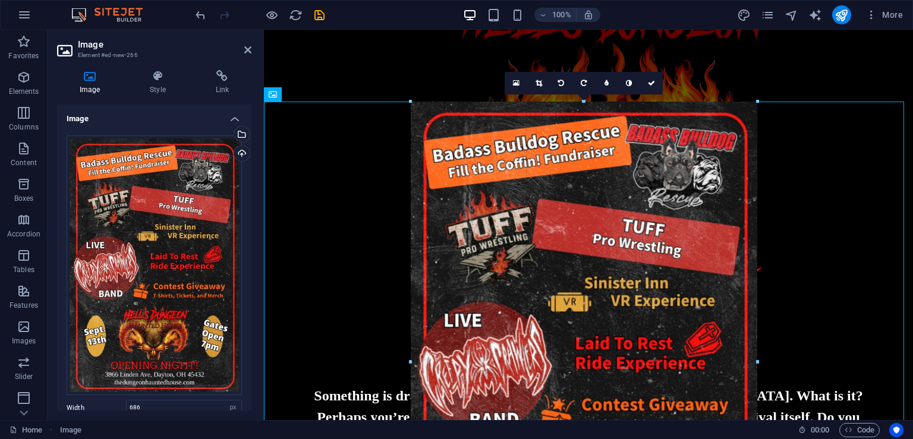
drag, startPoint x: 381, startPoint y: 104, endPoint x: 446, endPoint y: 182, distance: 101.7
type input "576"
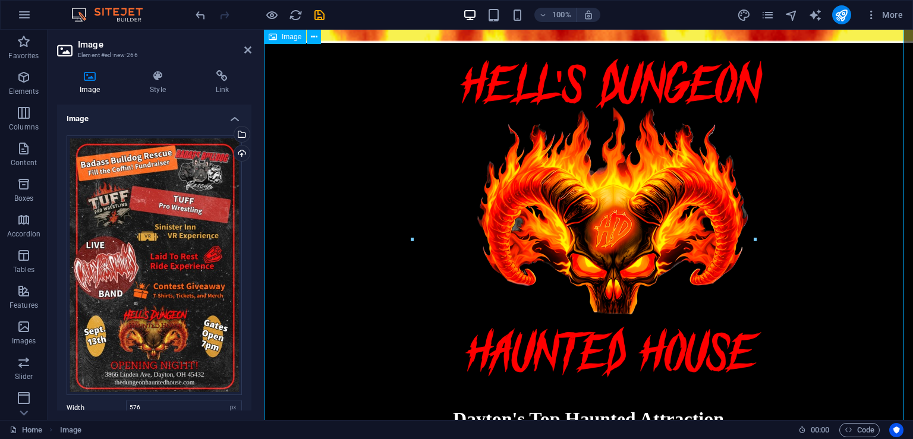
scroll to position [589, 0]
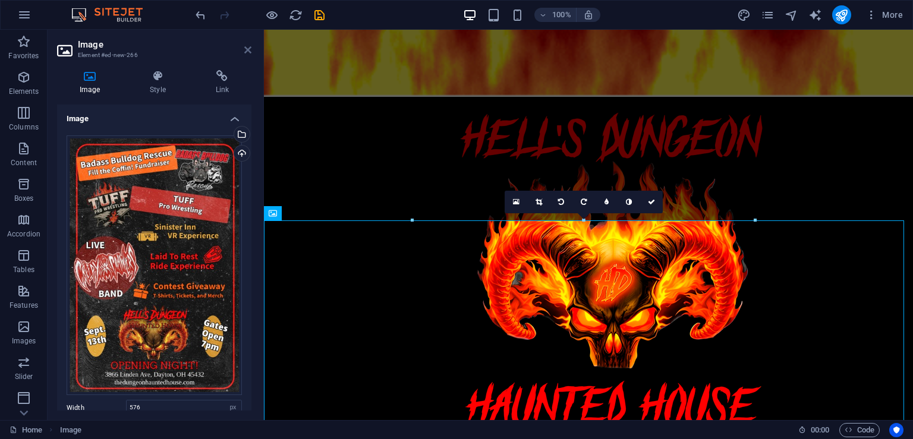
click at [249, 49] on icon at bounding box center [247, 50] width 7 height 10
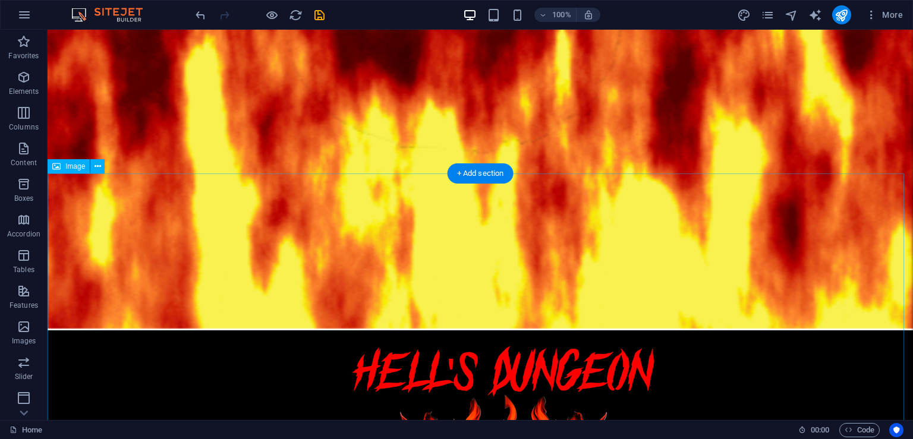
scroll to position [351, 0]
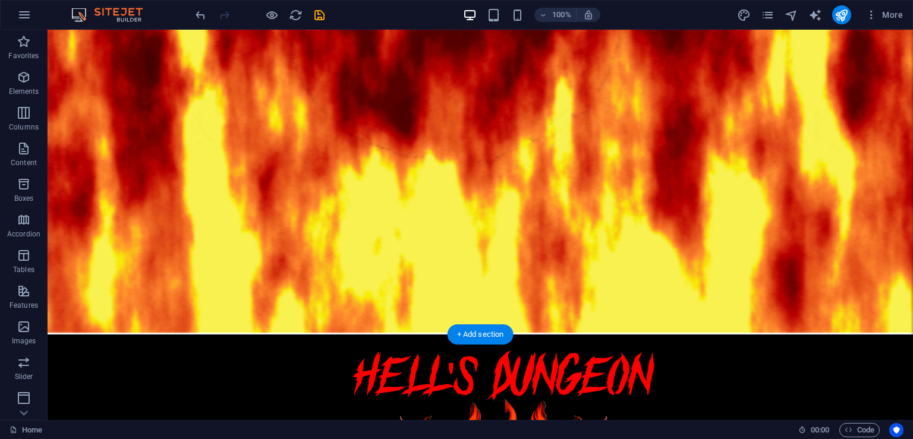
click at [822, 177] on figure at bounding box center [481, 6] width 866 height 657
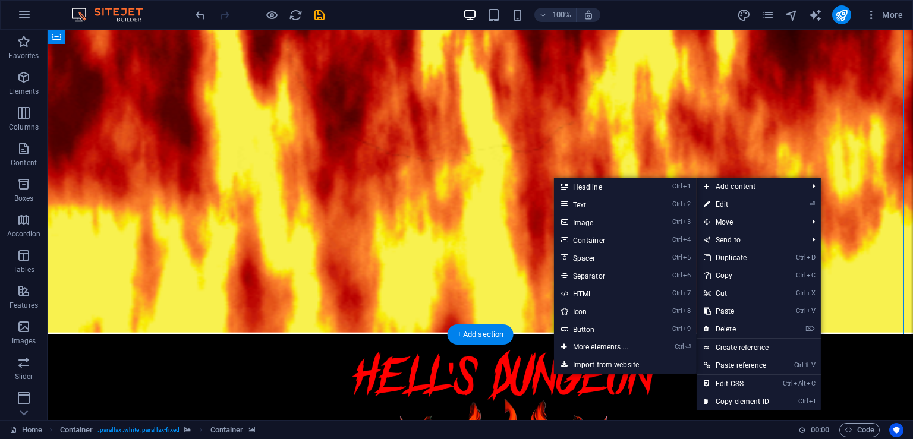
click at [804, 159] on figure at bounding box center [481, 6] width 866 height 657
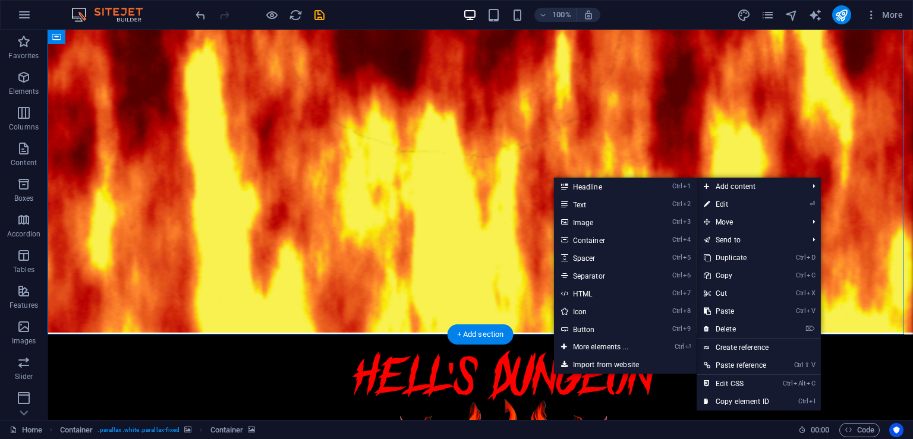
click at [804, 159] on figure at bounding box center [481, 6] width 866 height 657
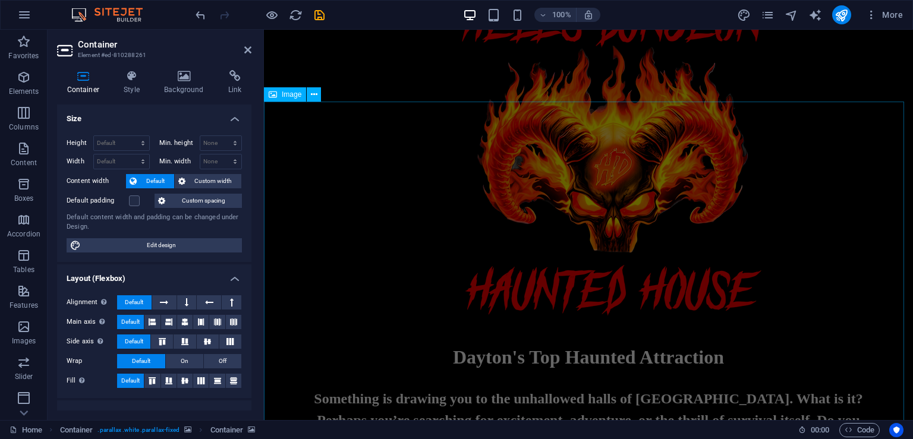
scroll to position [589, 0]
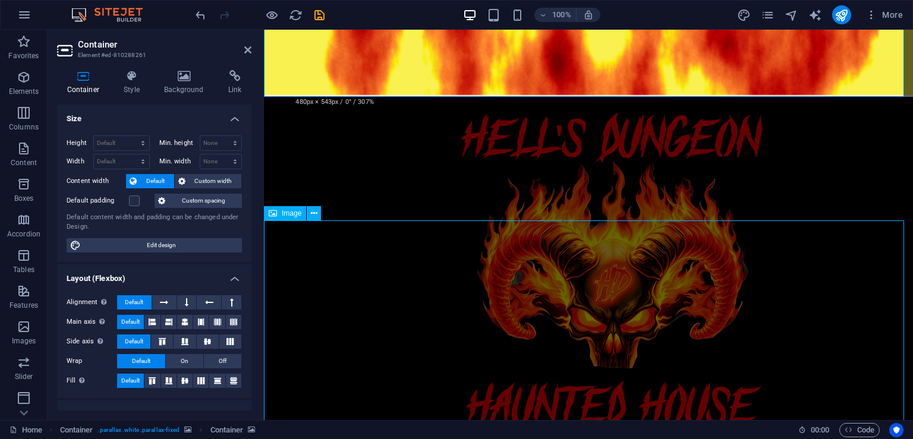
select select "px"
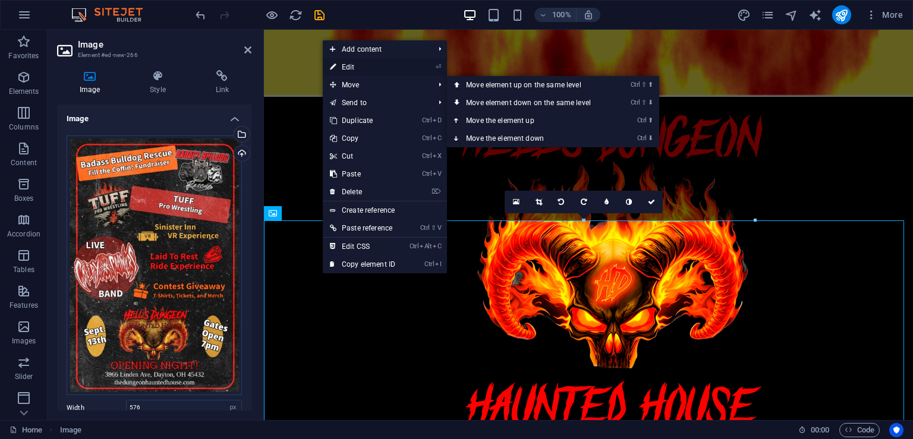
click at [366, 65] on link "⏎ Edit" at bounding box center [363, 67] width 80 height 18
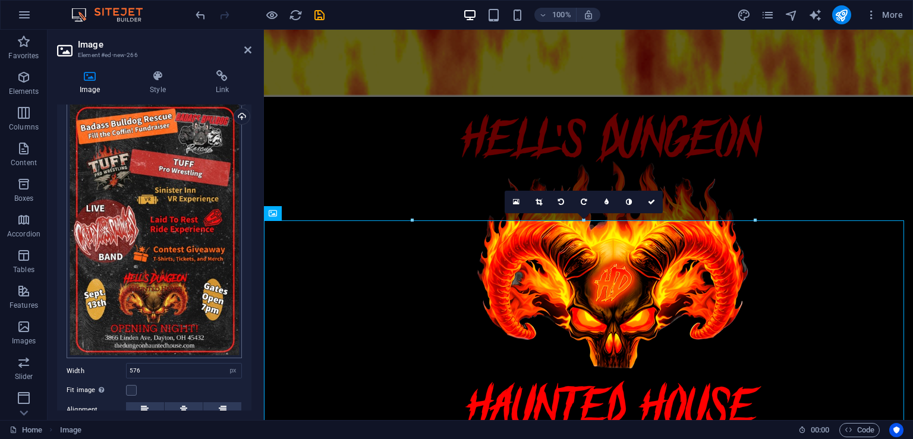
scroll to position [0, 0]
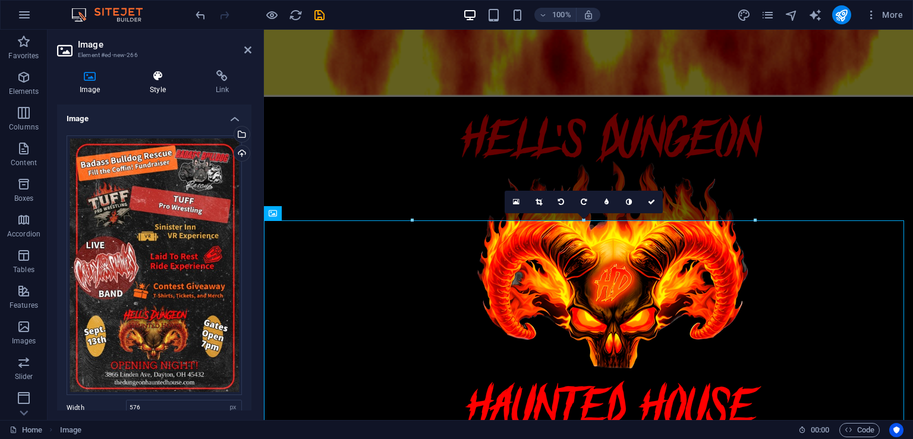
click at [159, 93] on h4 "Style" at bounding box center [159, 82] width 65 height 25
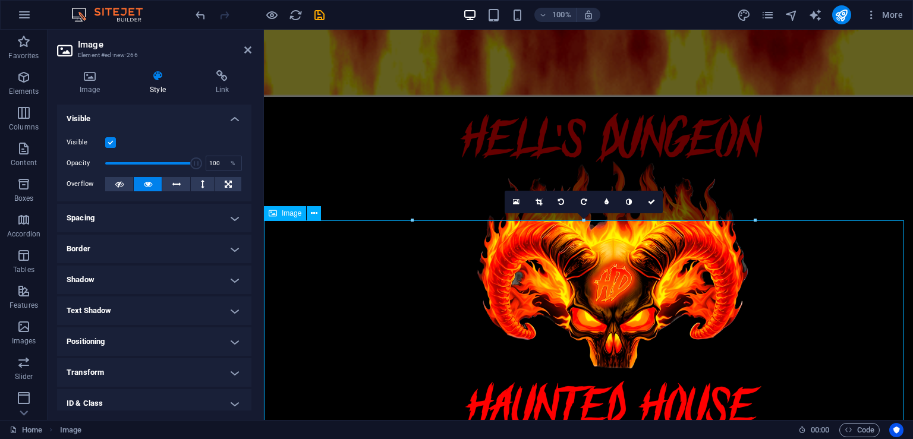
click at [309, 213] on button at bounding box center [314, 213] width 14 height 14
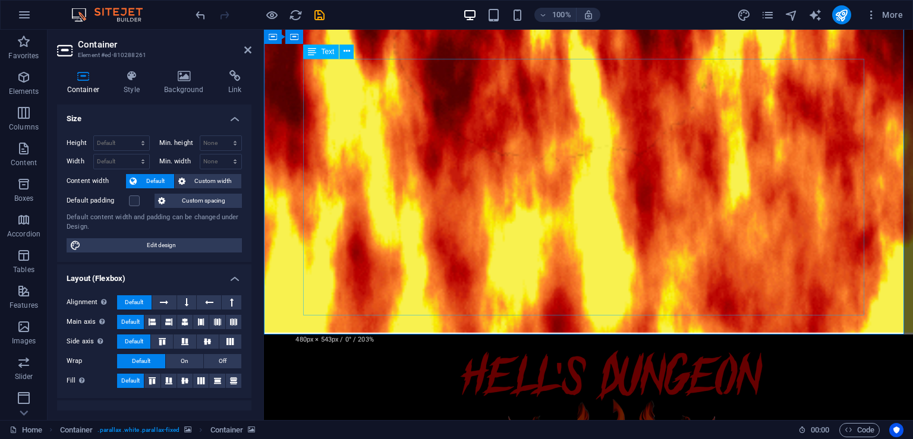
scroll to position [114, 0]
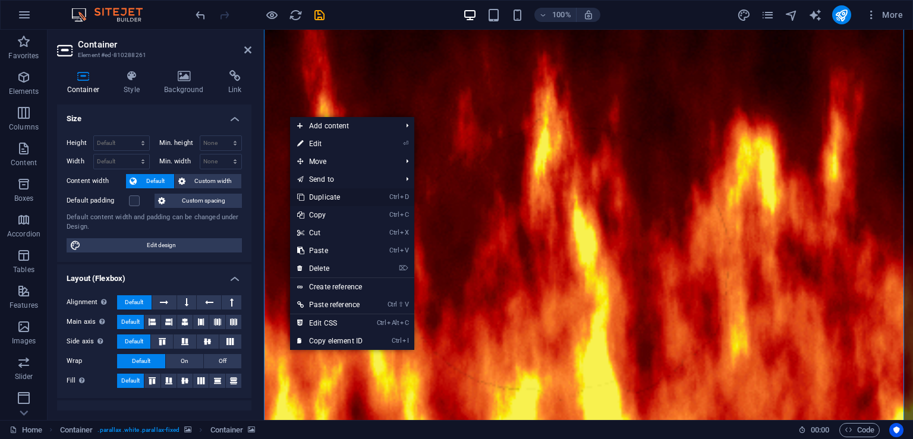
click at [329, 198] on link "Ctrl D Duplicate" at bounding box center [330, 198] width 80 height 18
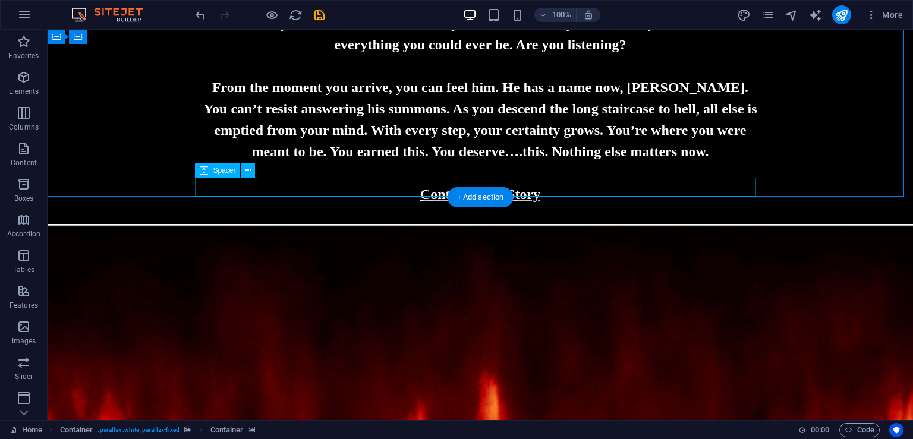
scroll to position [1383, 0]
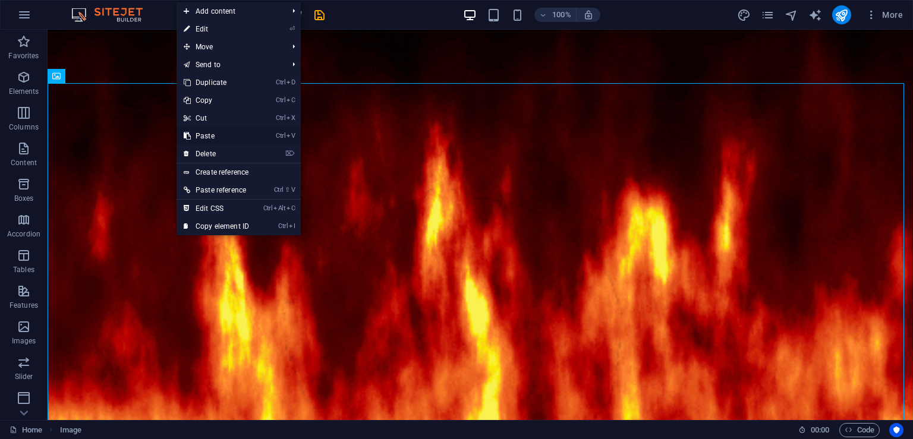
click at [227, 129] on link "Ctrl V Paste" at bounding box center [217, 136] width 80 height 18
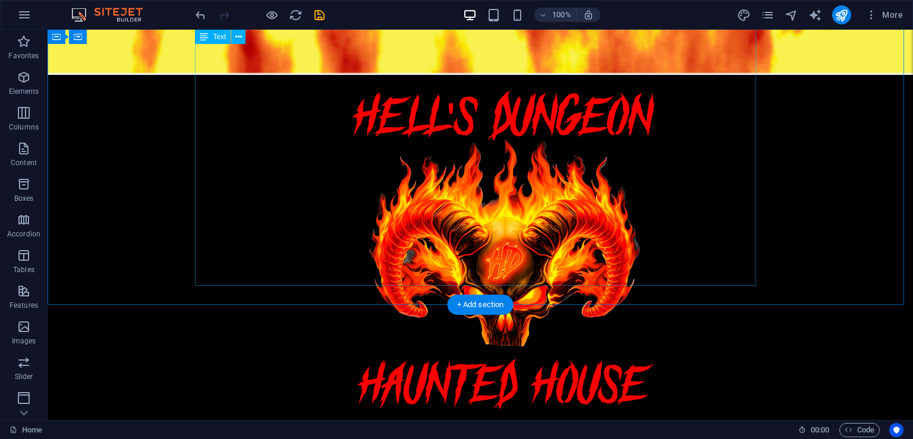
scroll to position [576, 0]
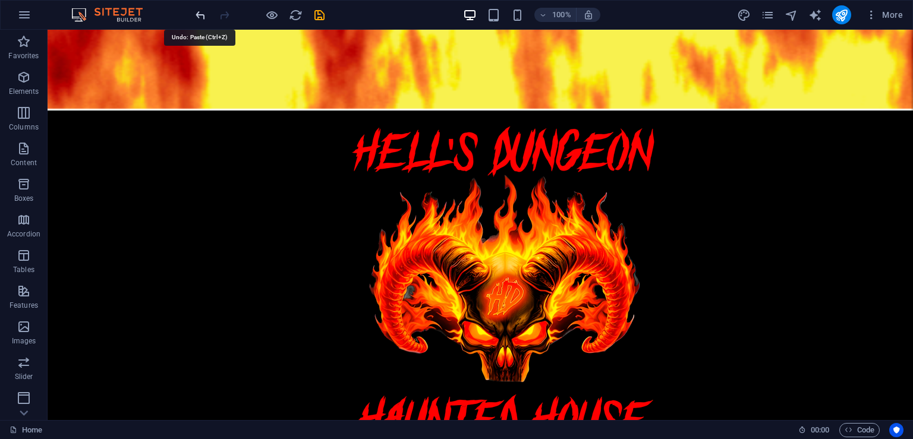
click at [200, 15] on icon "undo" at bounding box center [201, 15] width 14 height 14
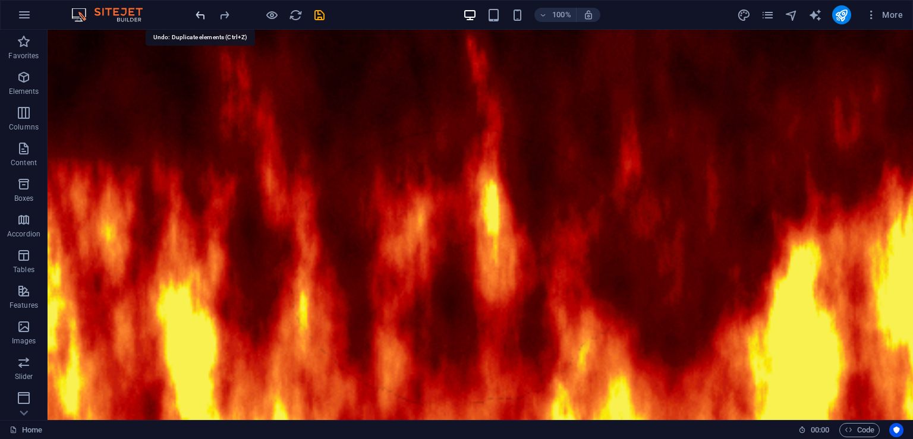
scroll to position [1765, 0]
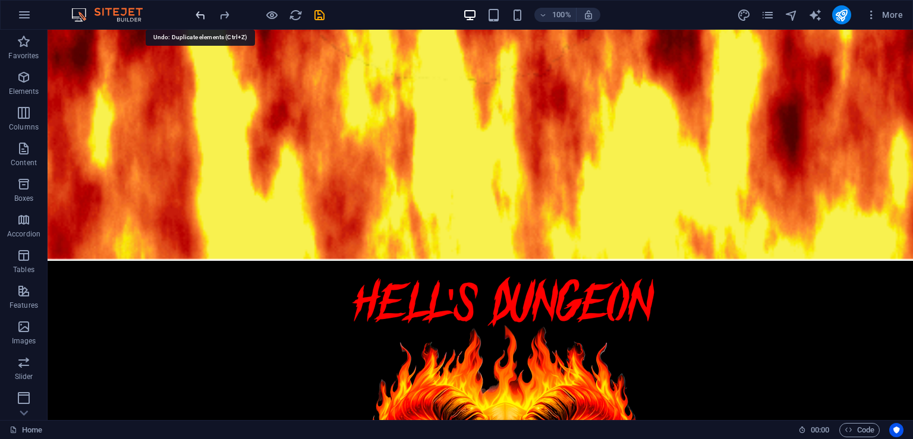
click at [200, 15] on icon "undo" at bounding box center [201, 15] width 14 height 14
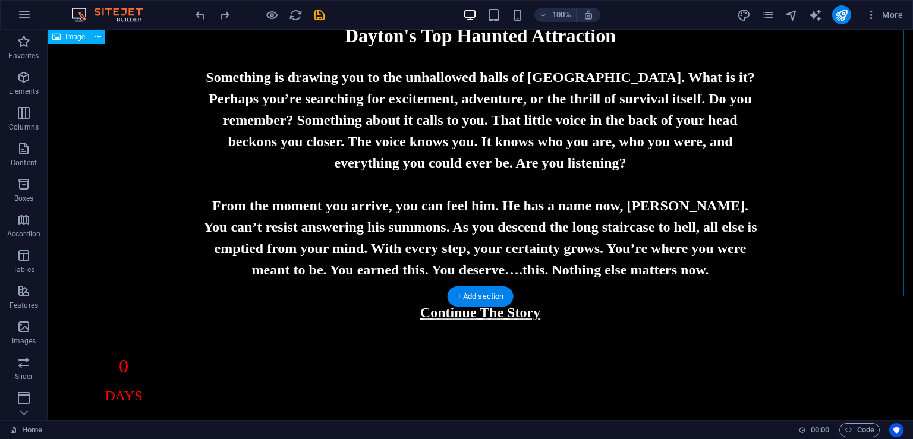
scroll to position [789, 0]
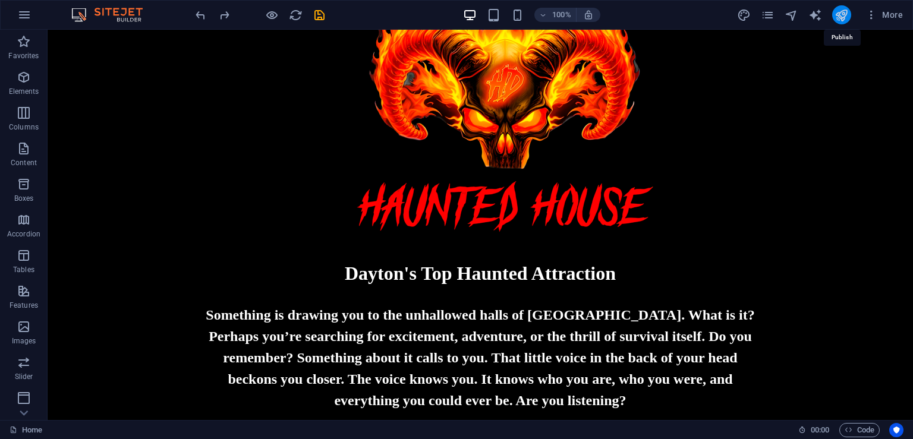
click at [844, 15] on icon "publish" at bounding box center [842, 15] width 14 height 14
